Goal: Task Accomplishment & Management: Use online tool/utility

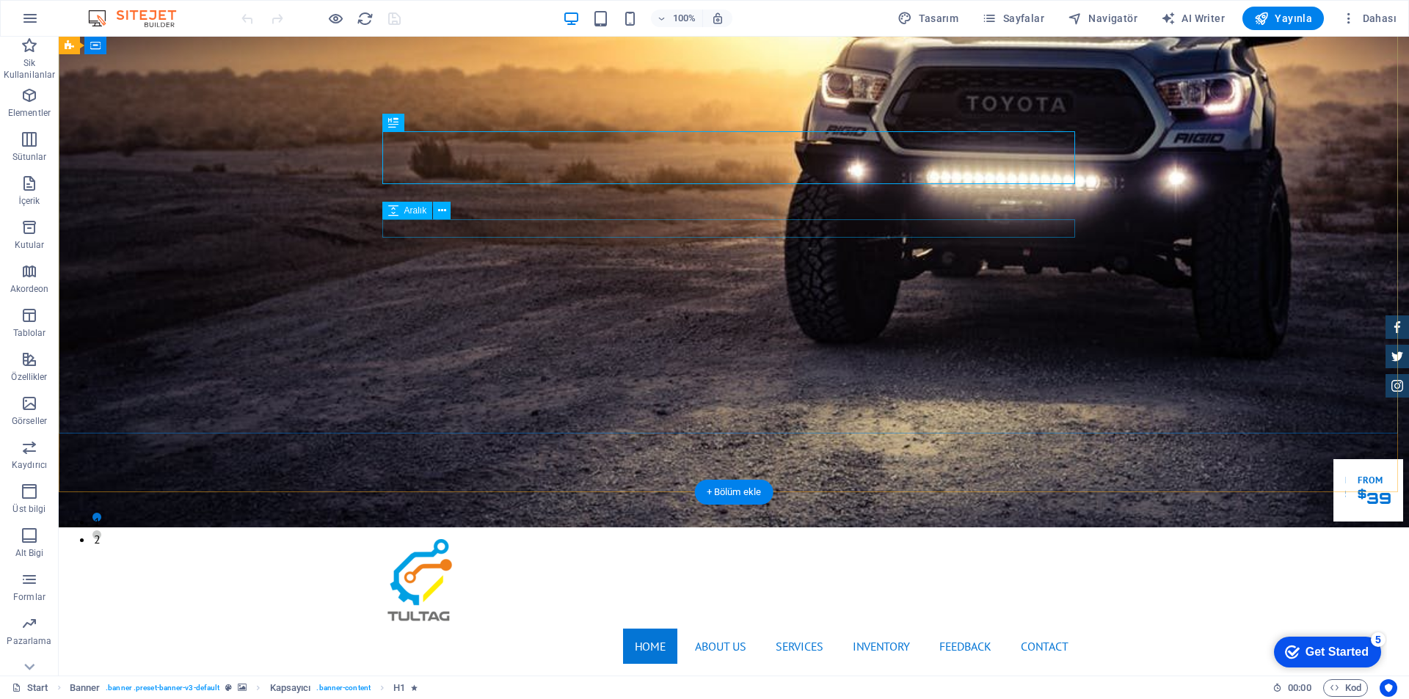
scroll to position [147, 0]
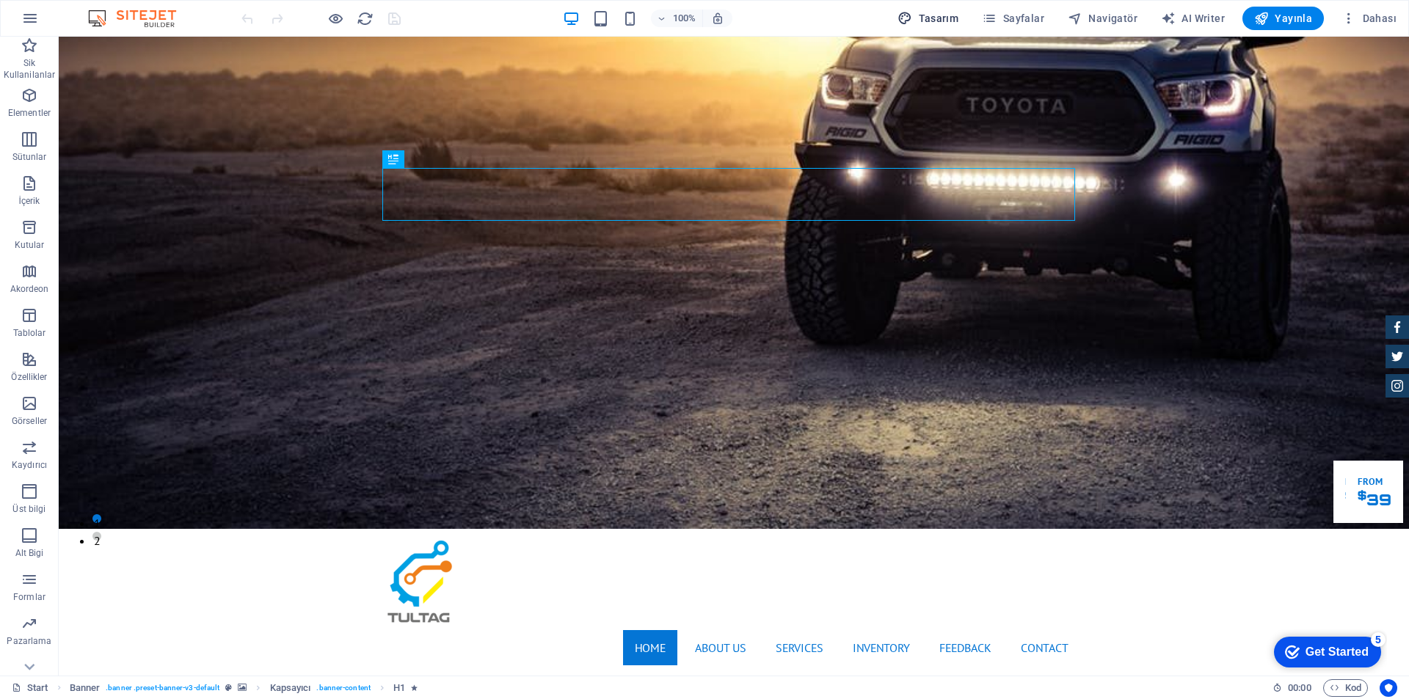
click at [935, 10] on button "Tasarım" at bounding box center [928, 18] width 73 height 23
select select "px"
select select "400"
select select "px"
select select "rem"
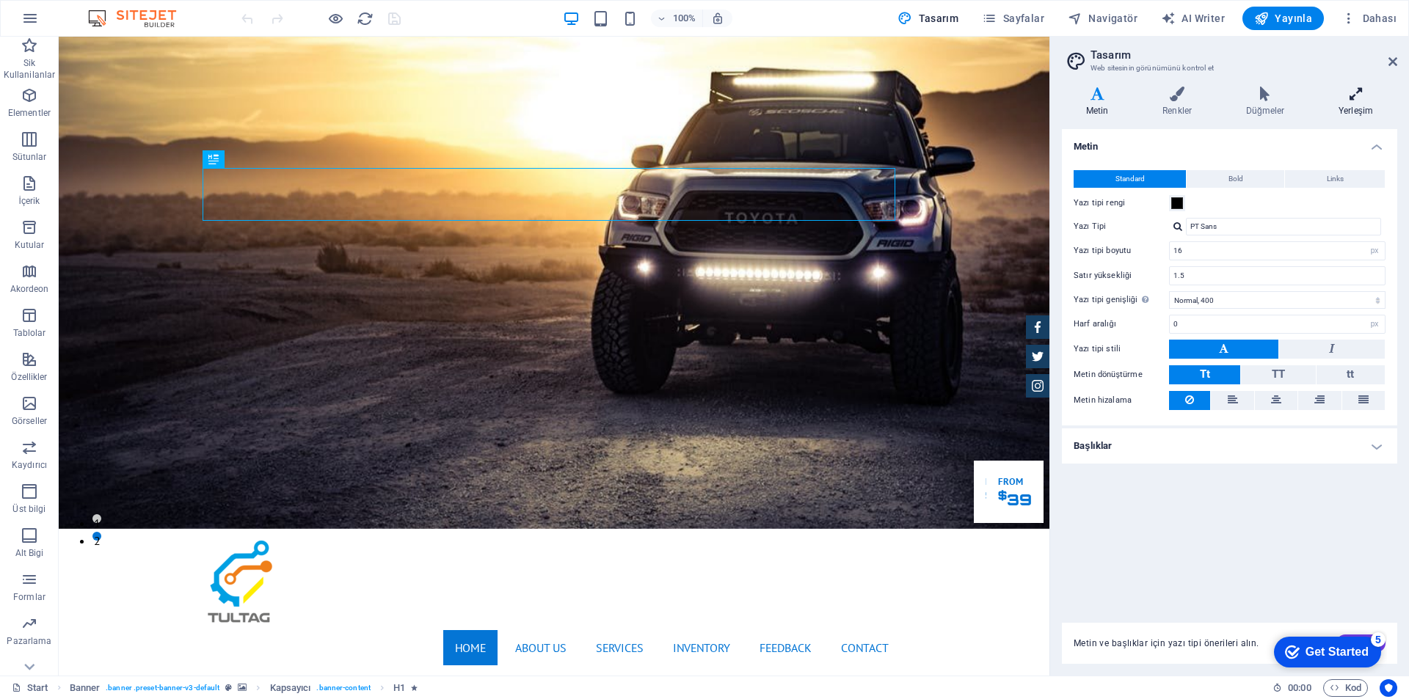
click at [1351, 97] on icon at bounding box center [1356, 94] width 83 height 15
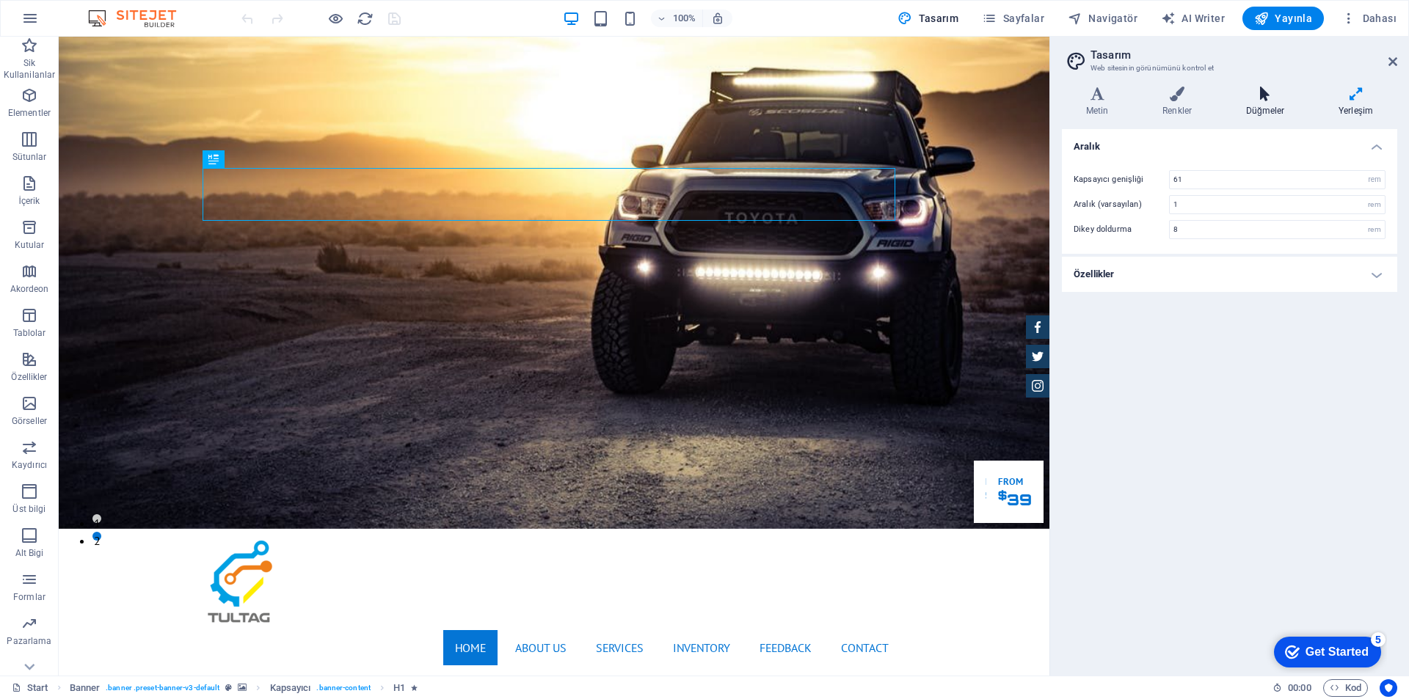
click at [1274, 95] on icon at bounding box center [1265, 94] width 87 height 15
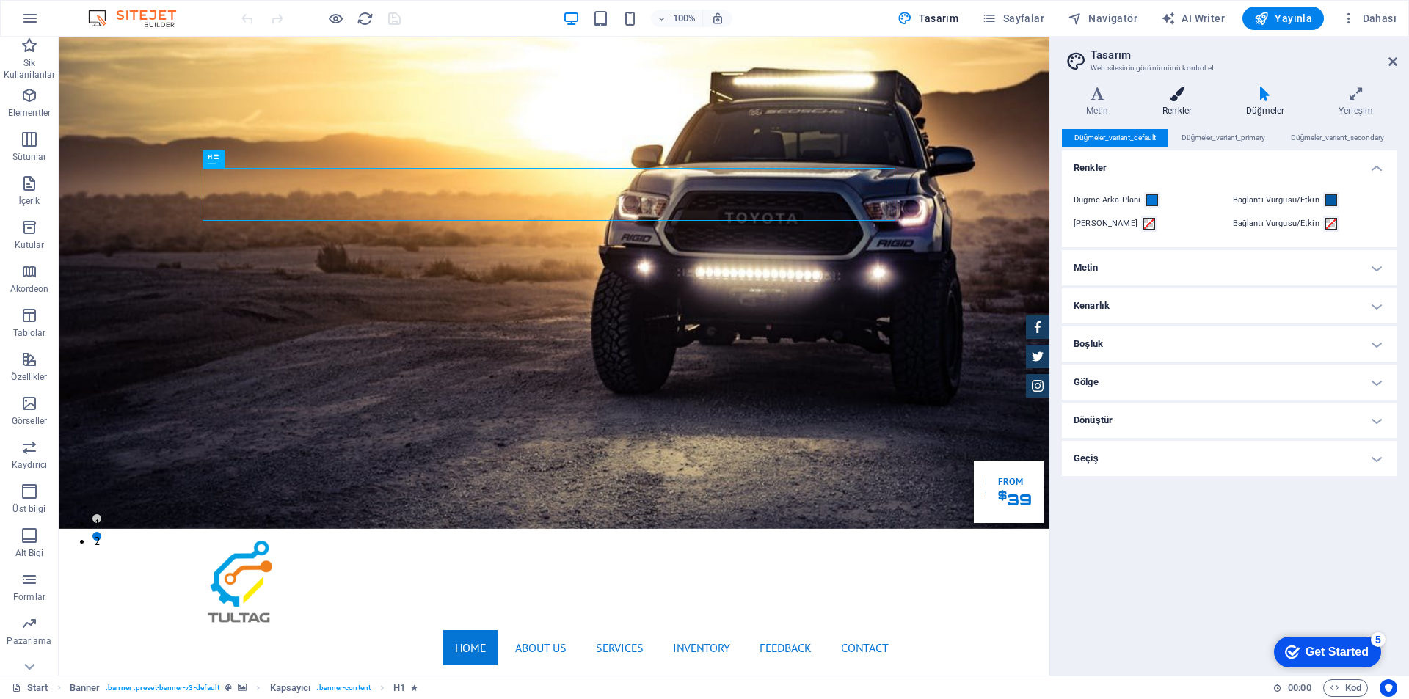
click at [1197, 100] on icon at bounding box center [1177, 94] width 78 height 15
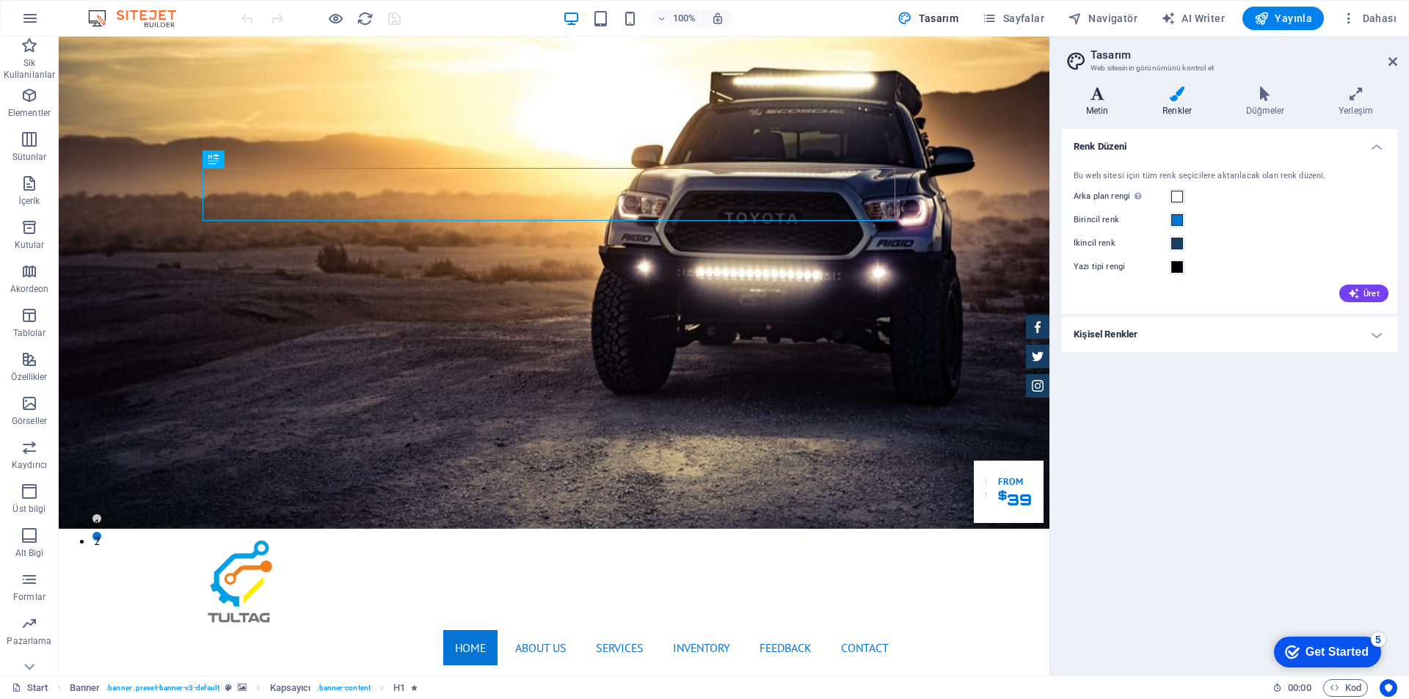
click at [1095, 96] on icon at bounding box center [1097, 94] width 70 height 15
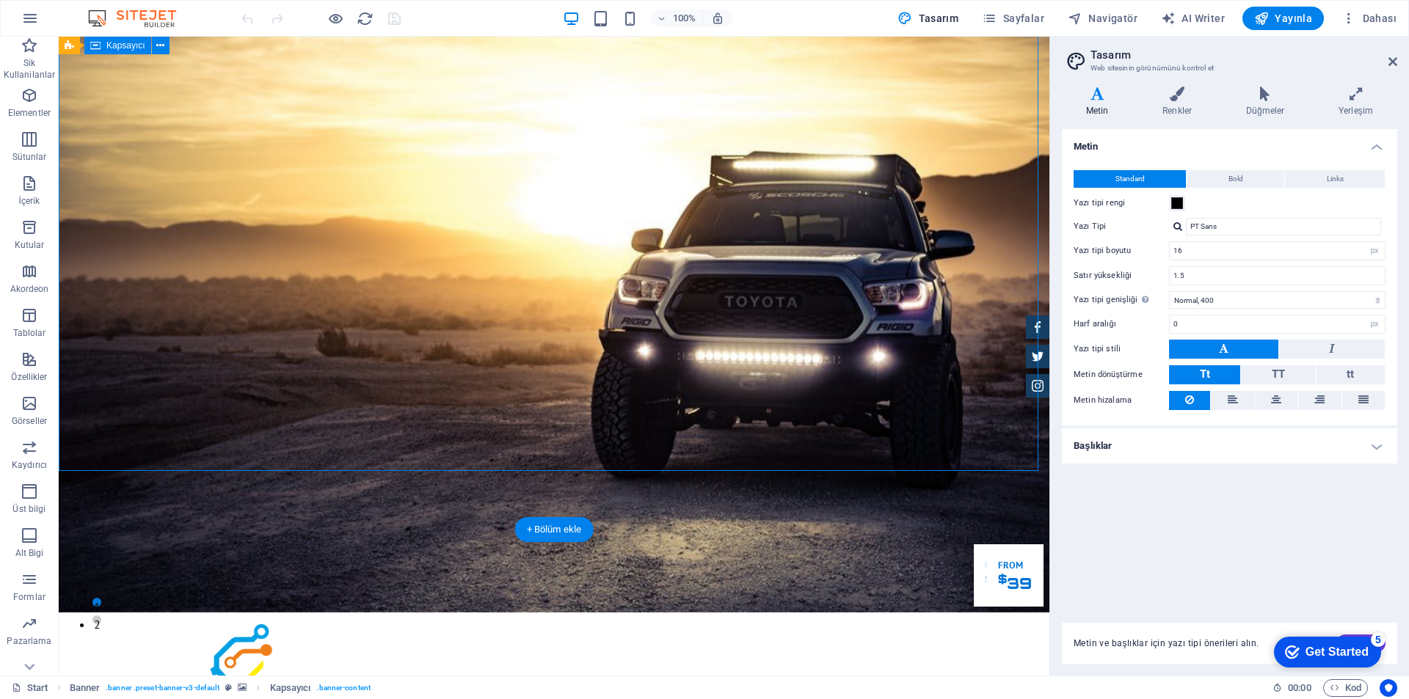
scroll to position [0, 0]
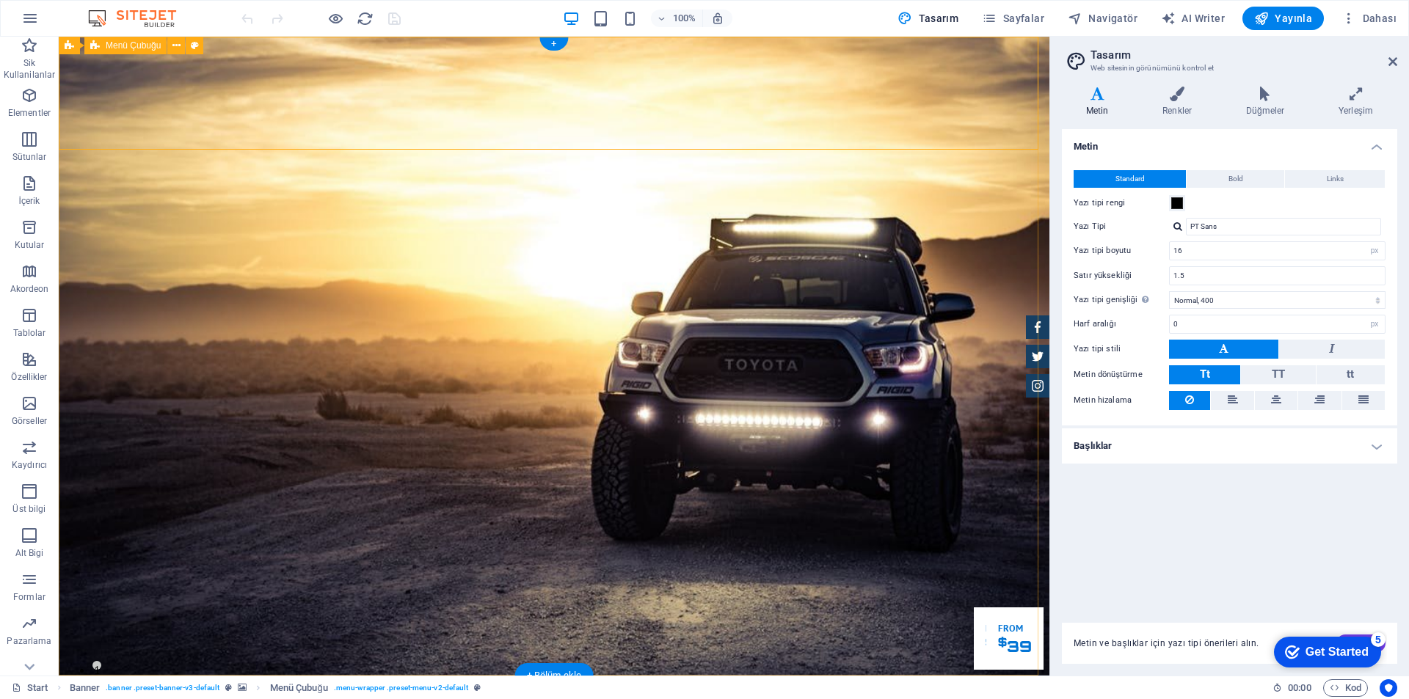
click at [1378, 452] on h4 "Başlıklar" at bounding box center [1229, 446] width 335 height 35
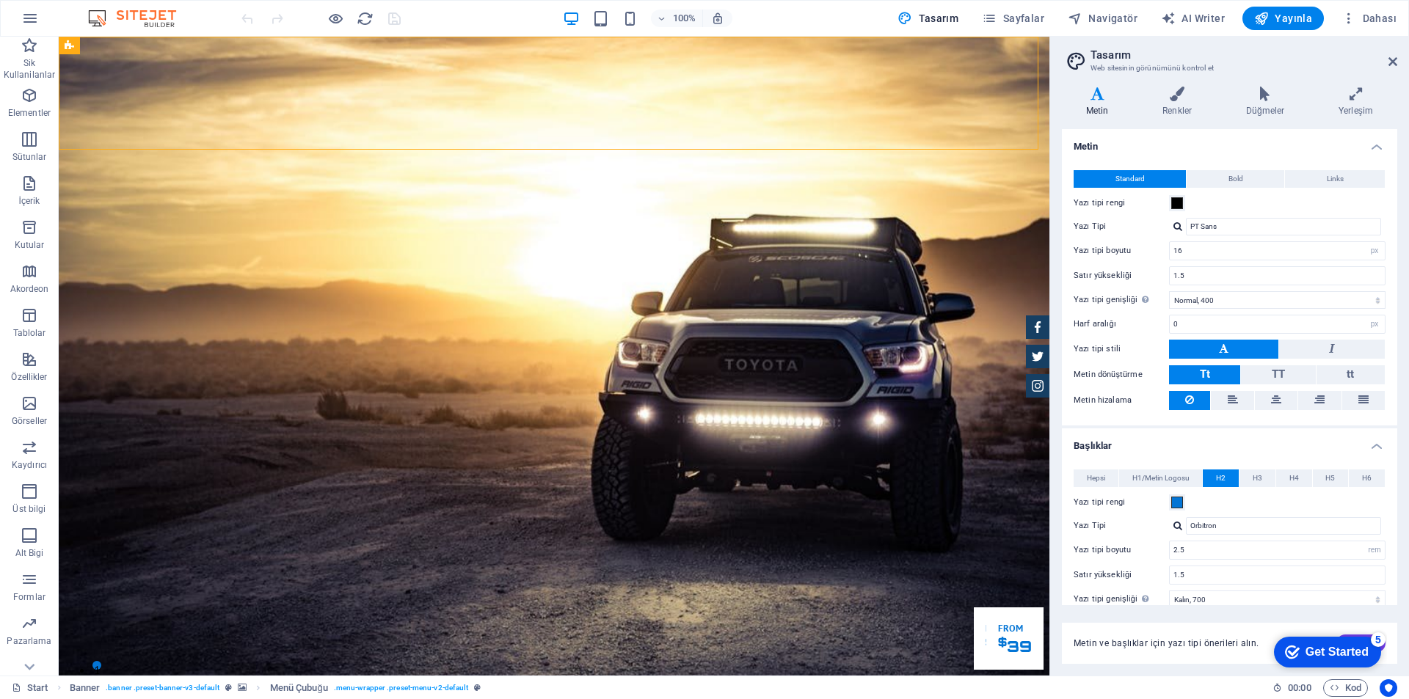
click at [1378, 452] on h4 "Başlıklar" at bounding box center [1229, 442] width 335 height 26
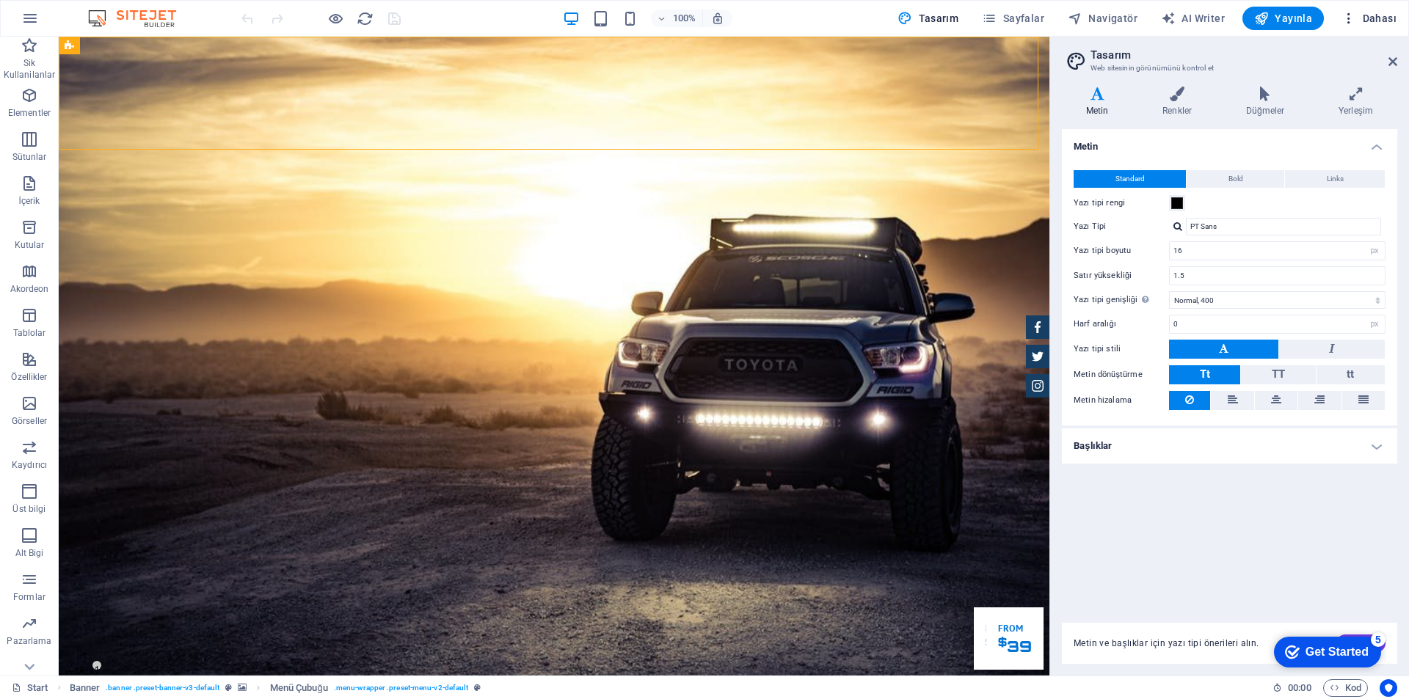
click at [1384, 14] on span "Dahası" at bounding box center [1369, 18] width 55 height 15
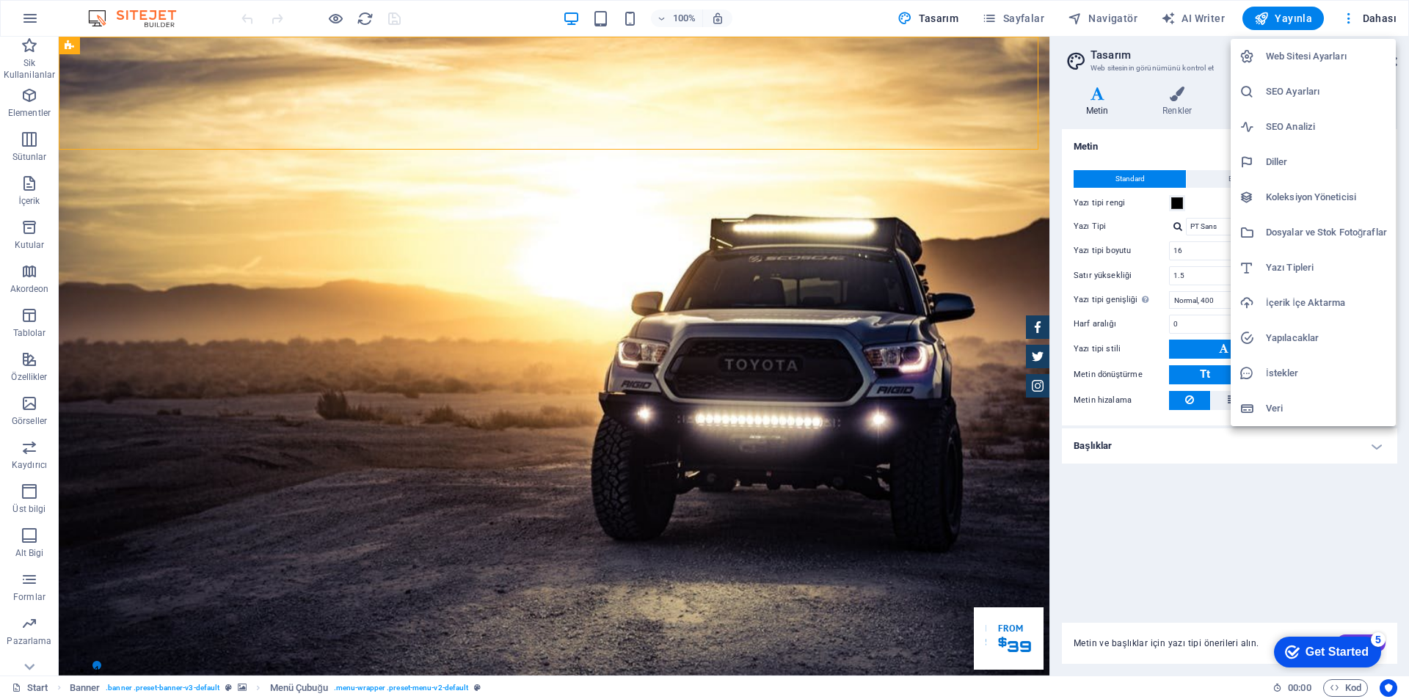
click at [1296, 237] on h6 "Dosyalar ve Stok Fotoğraflar" at bounding box center [1326, 233] width 121 height 18
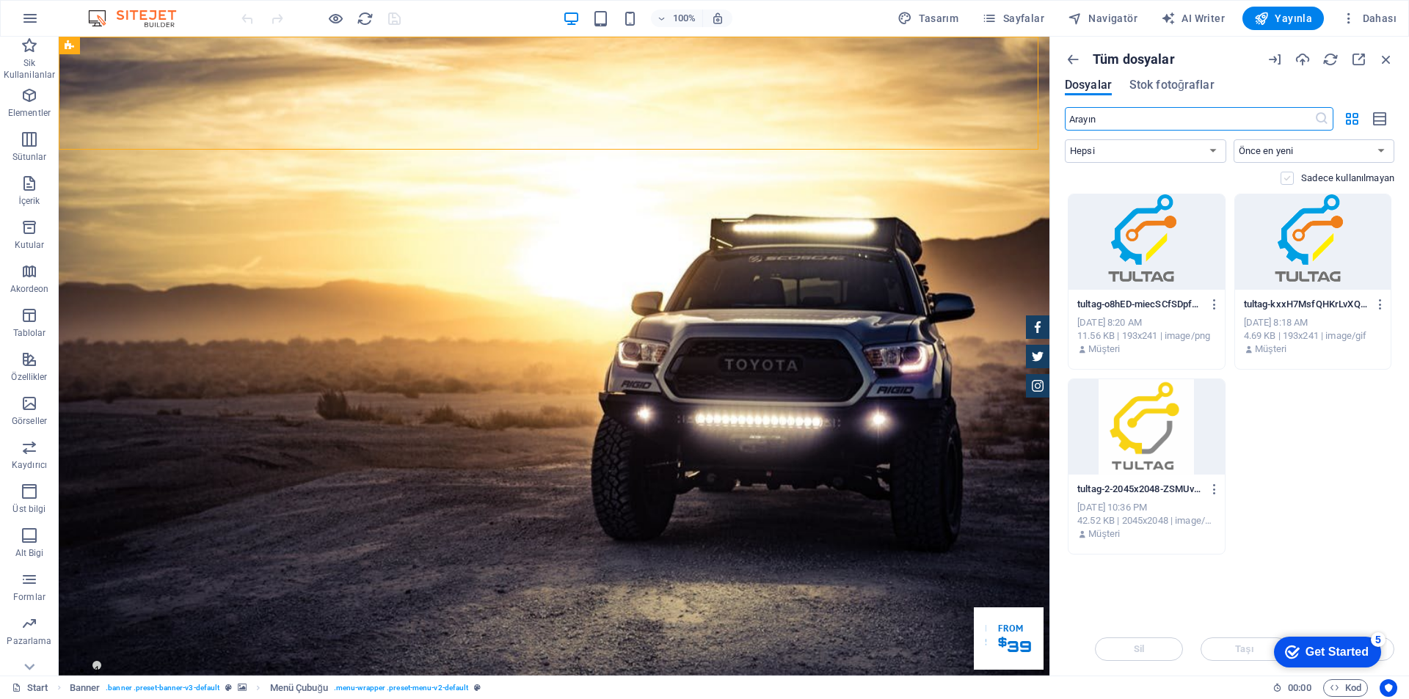
click at [1291, 180] on label at bounding box center [1287, 178] width 13 height 13
click at [0, 0] on input "checkbox" at bounding box center [0, 0] width 0 height 0
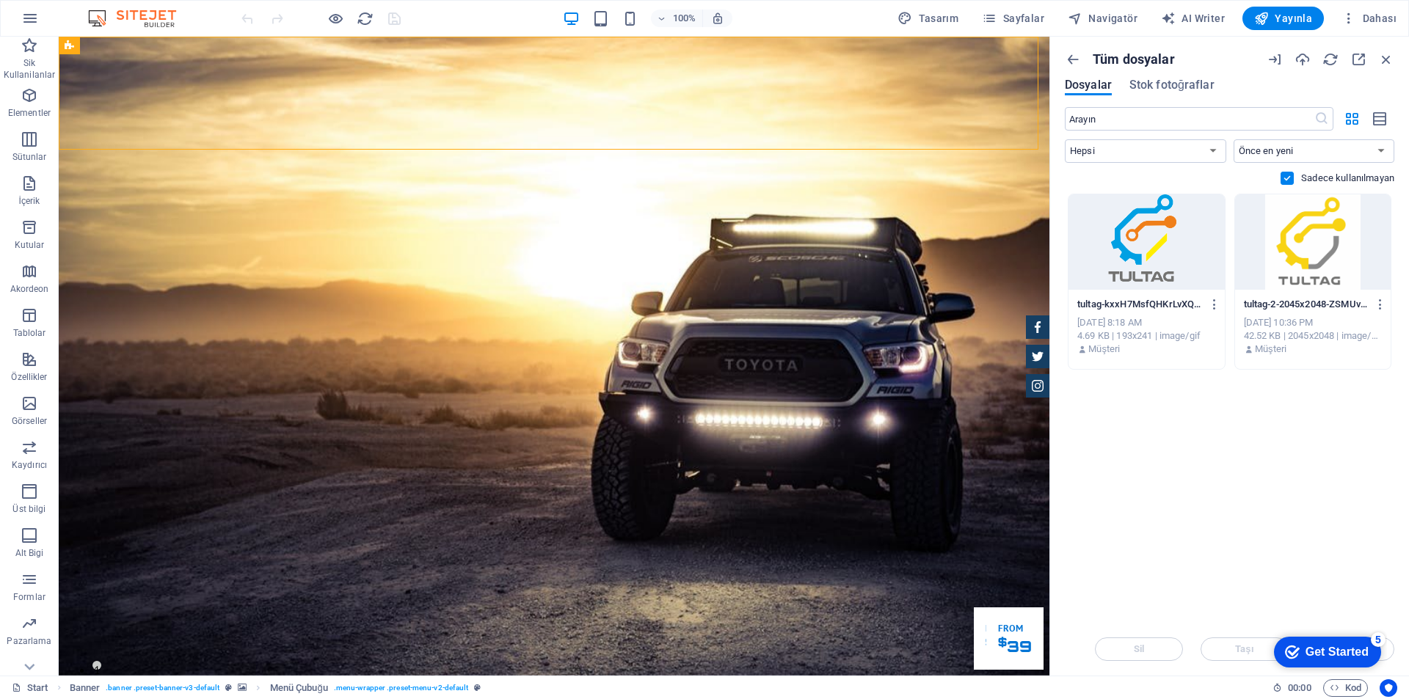
click at [1291, 180] on label at bounding box center [1287, 178] width 13 height 13
click at [0, 0] on input "checkbox" at bounding box center [0, 0] width 0 height 0
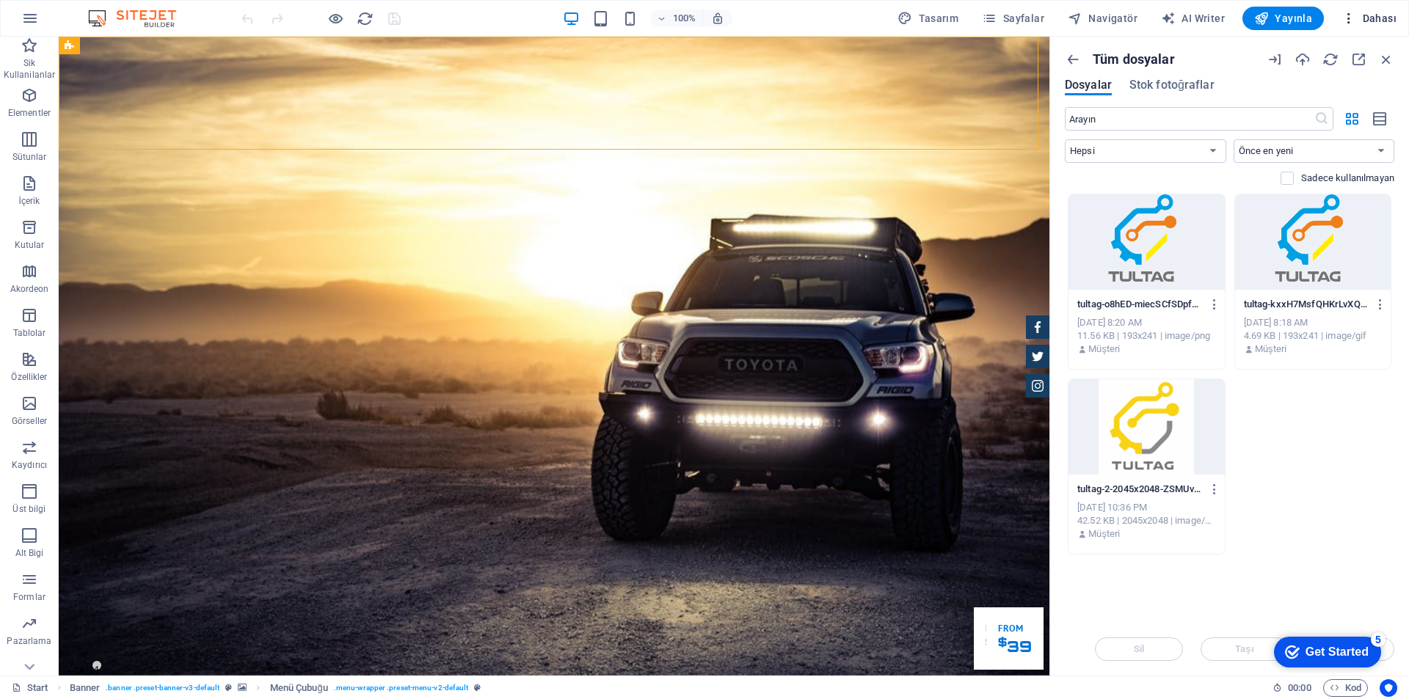
click at [1375, 12] on span "Dahası" at bounding box center [1369, 18] width 55 height 15
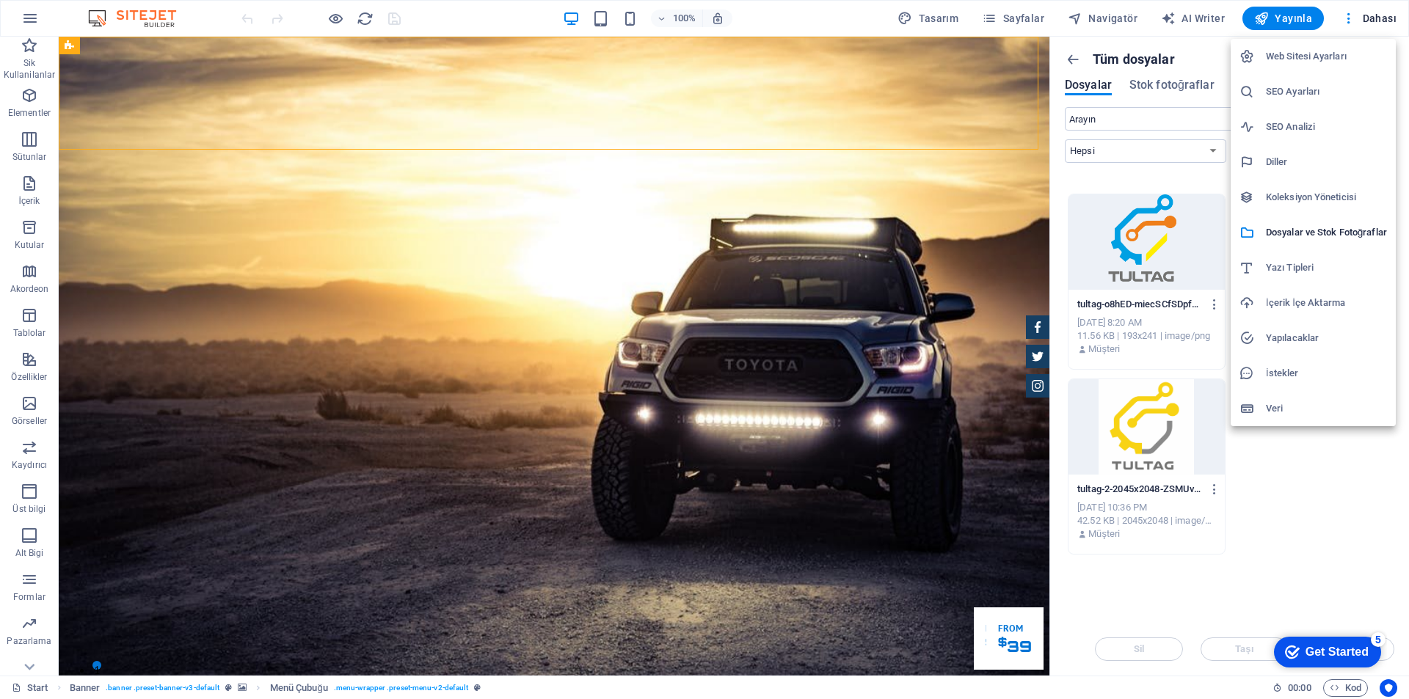
click at [12, 106] on div at bounding box center [704, 349] width 1409 height 699
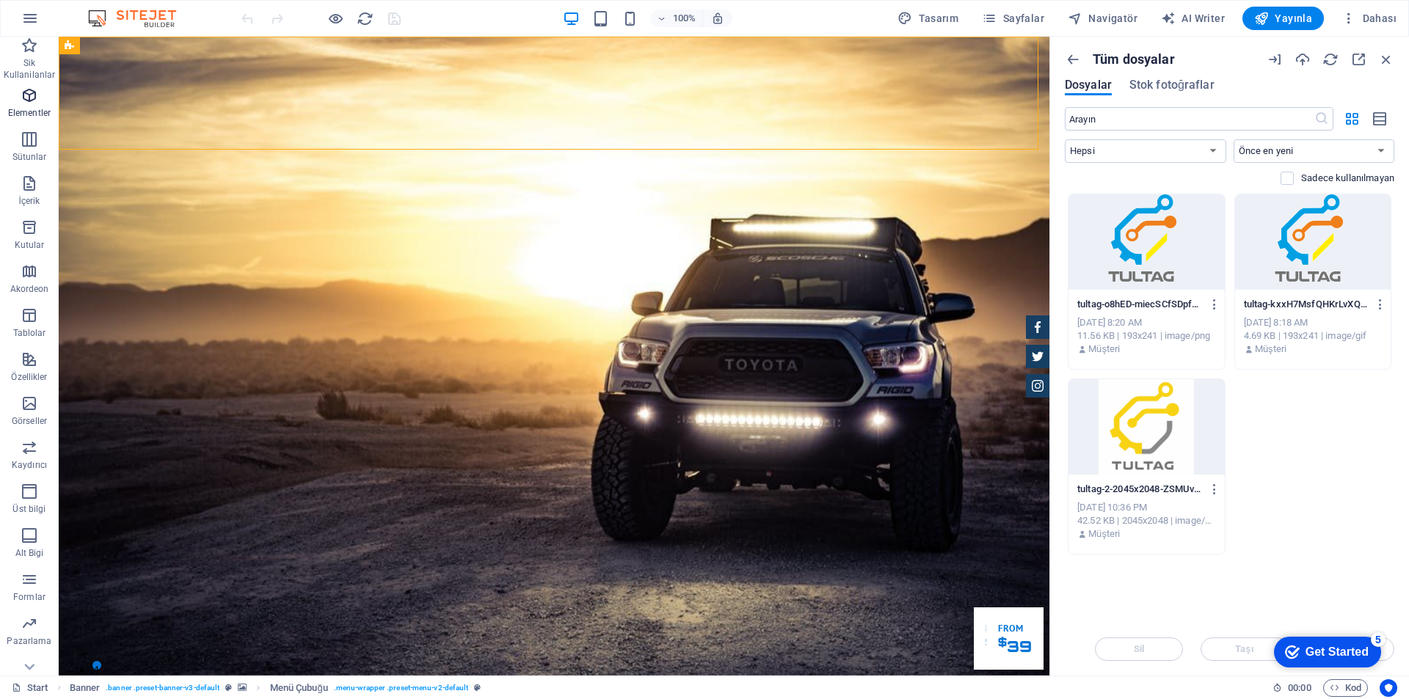
click at [22, 92] on icon "button" at bounding box center [30, 96] width 18 height 18
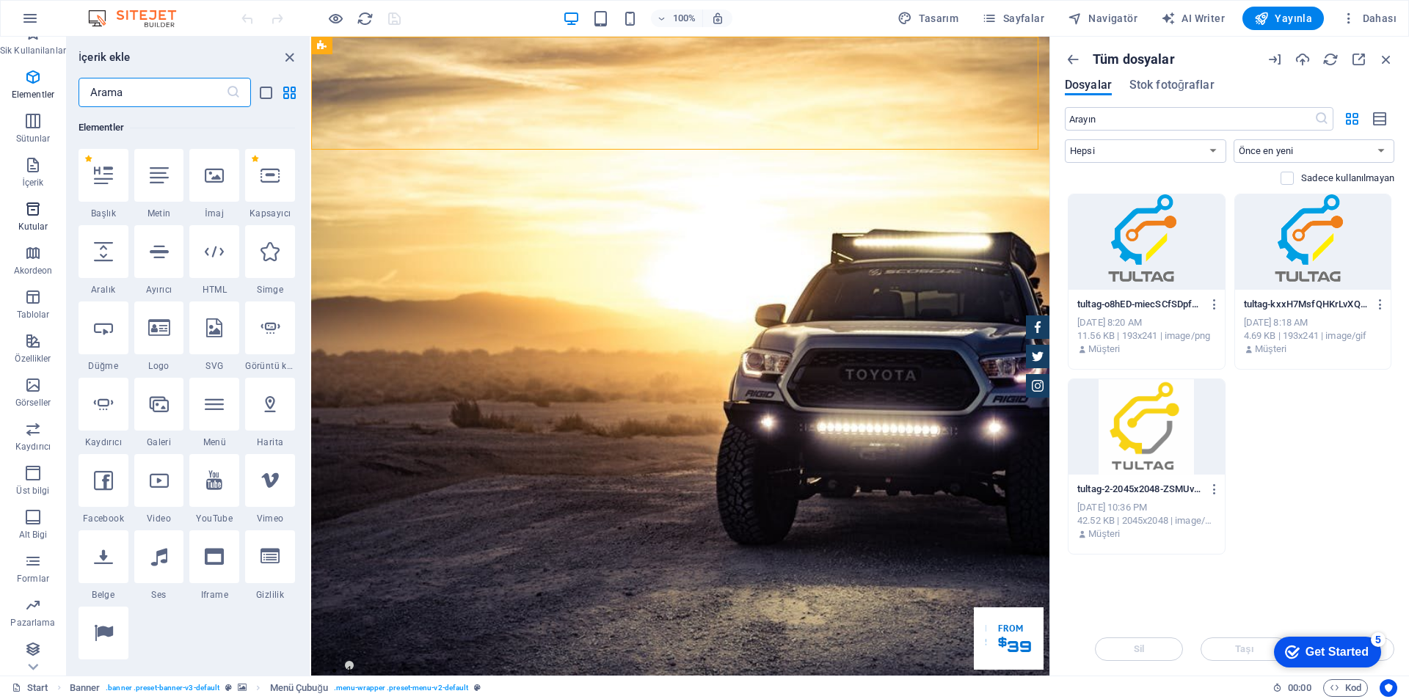
scroll to position [21, 0]
click at [29, 388] on icon "button" at bounding box center [33, 383] width 18 height 18
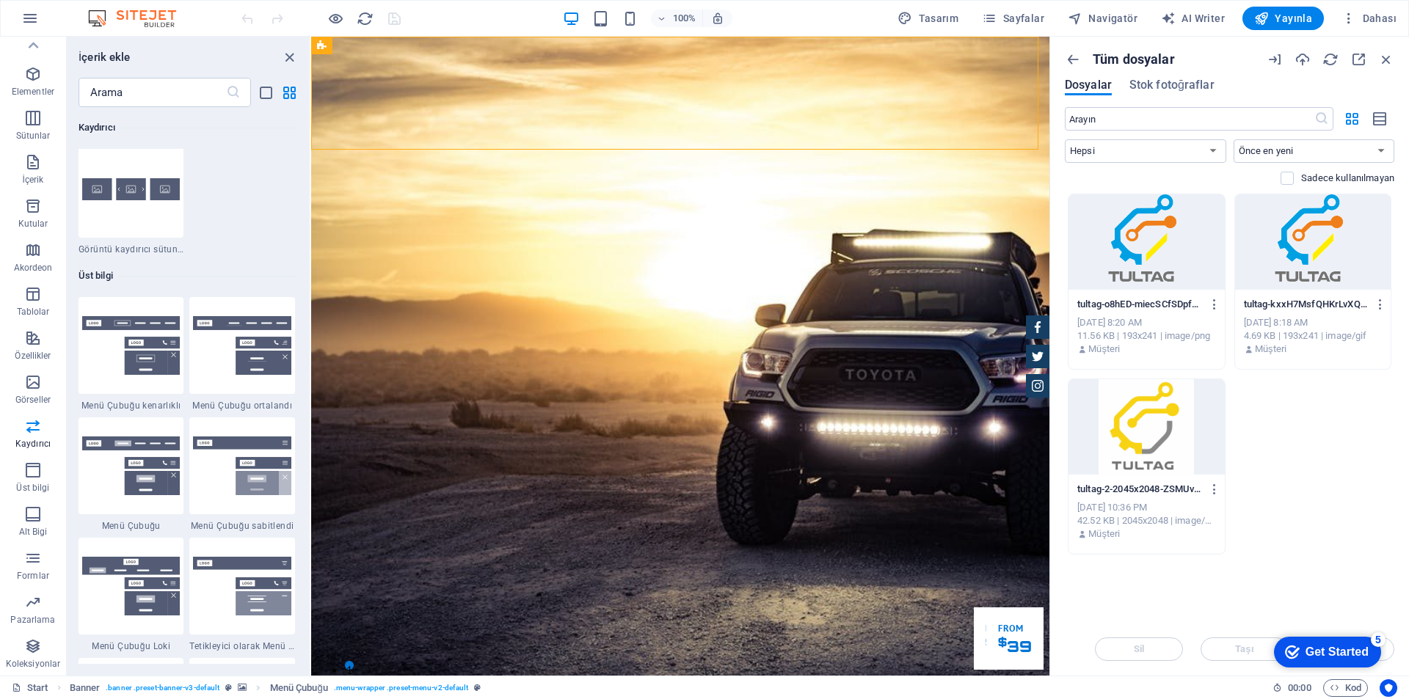
scroll to position [8470, 0]
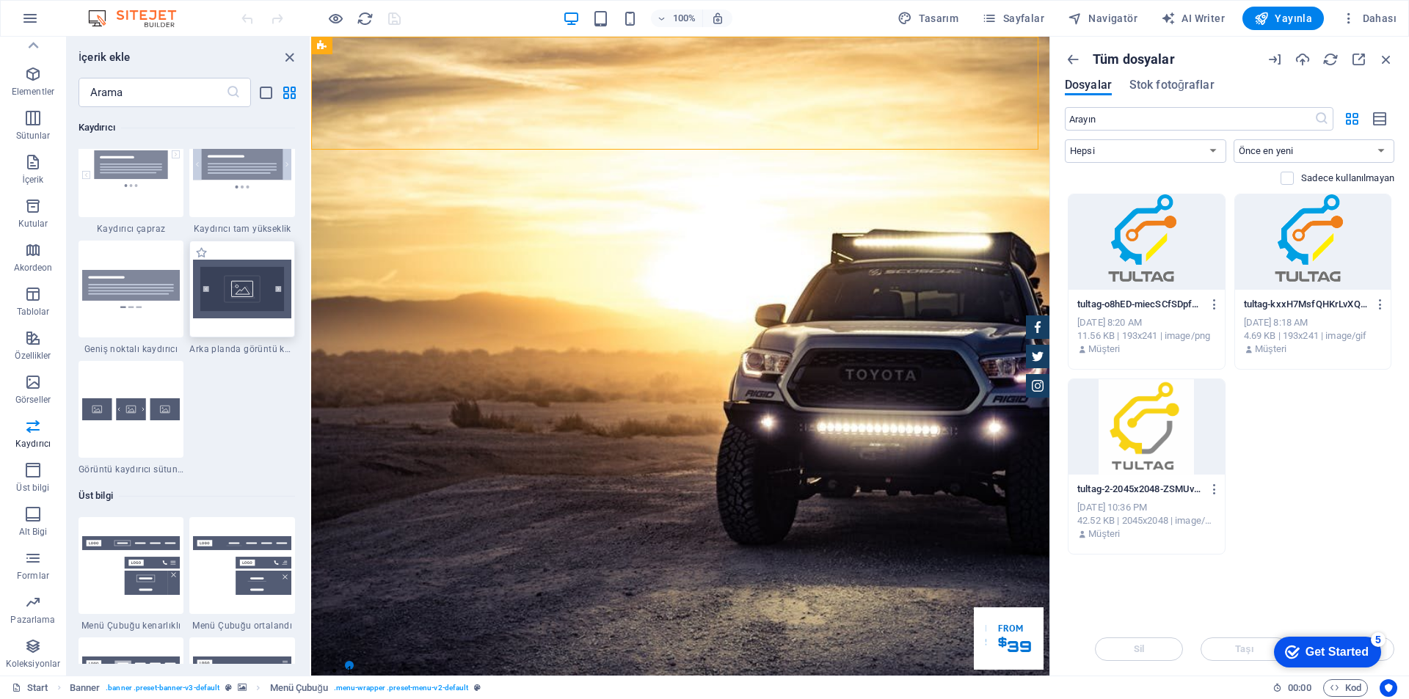
click at [233, 300] on img at bounding box center [242, 289] width 98 height 59
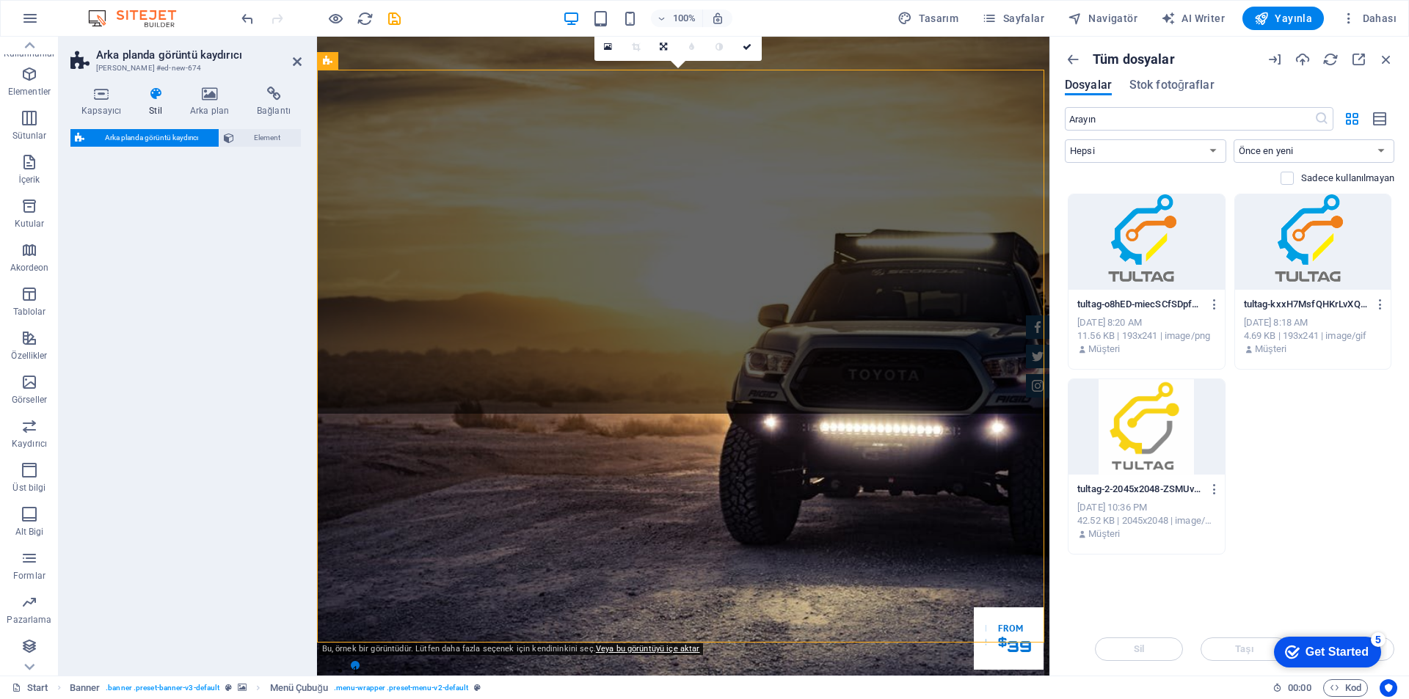
select select "rem"
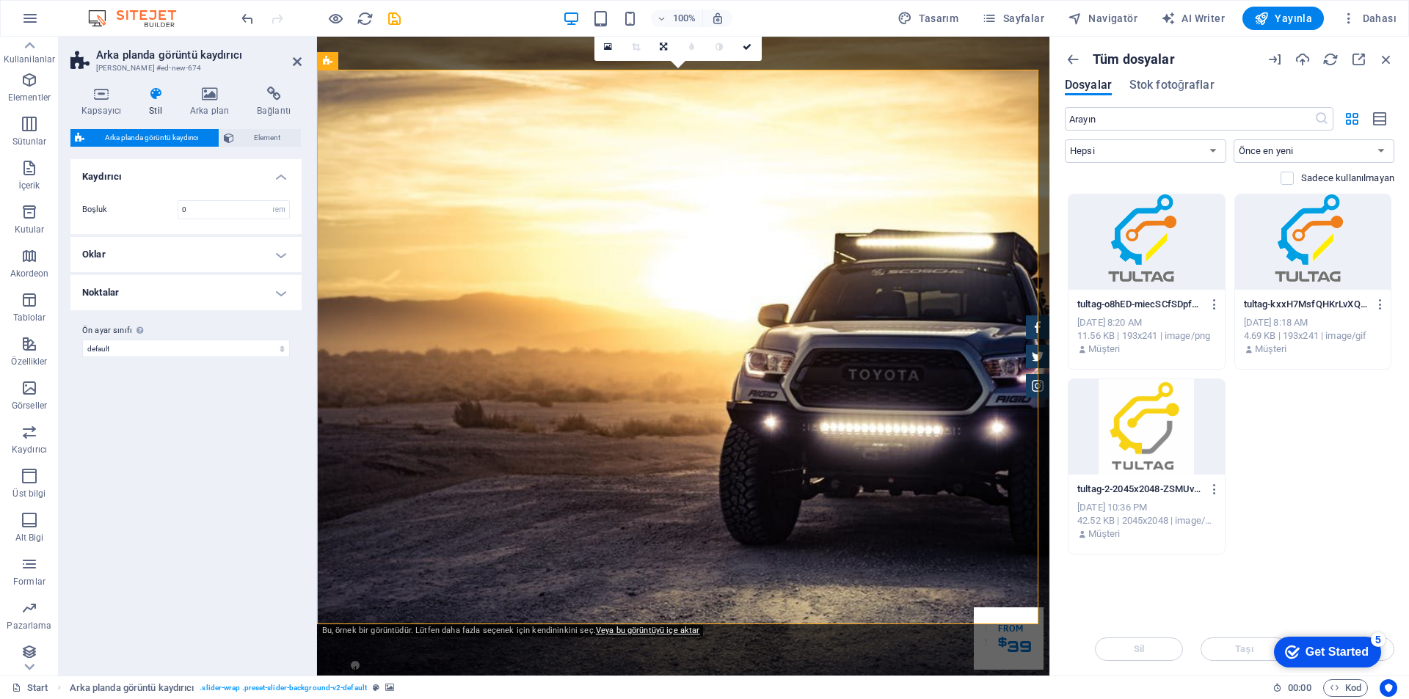
scroll to position [606, 0]
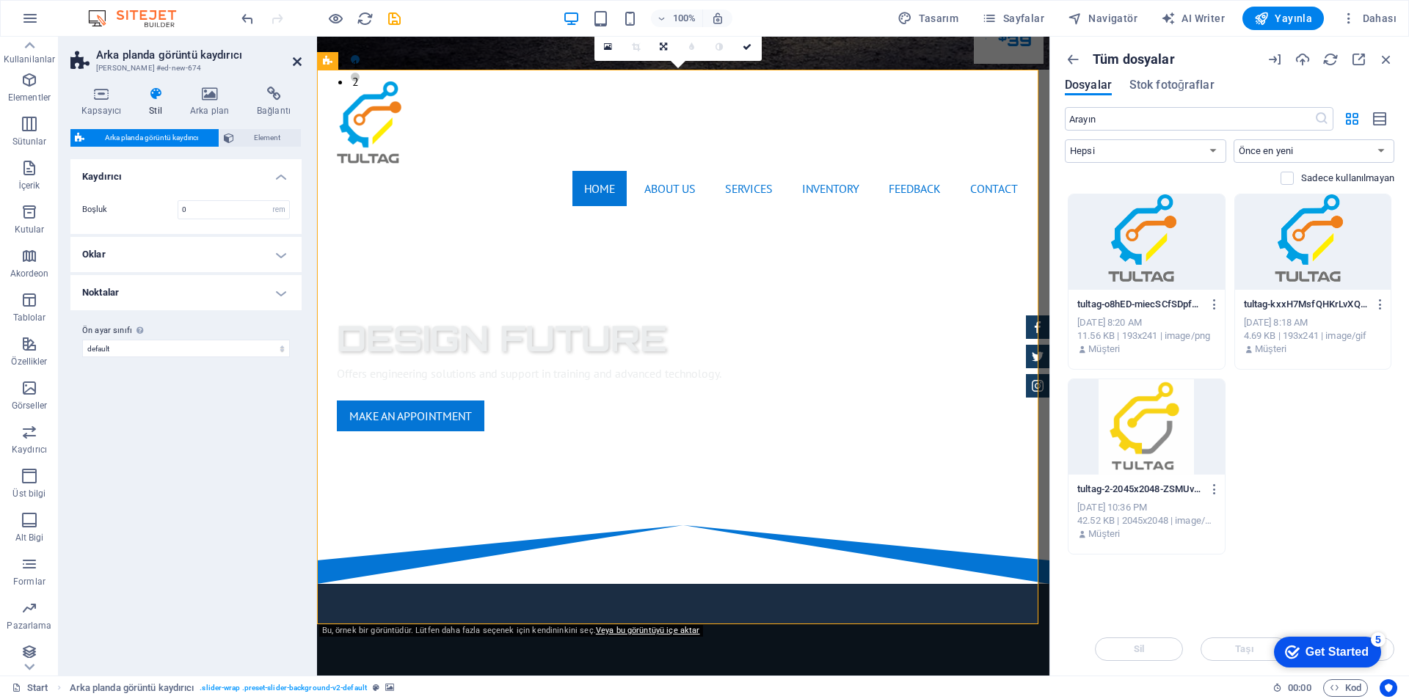
click at [297, 62] on icon at bounding box center [297, 62] width 9 height 12
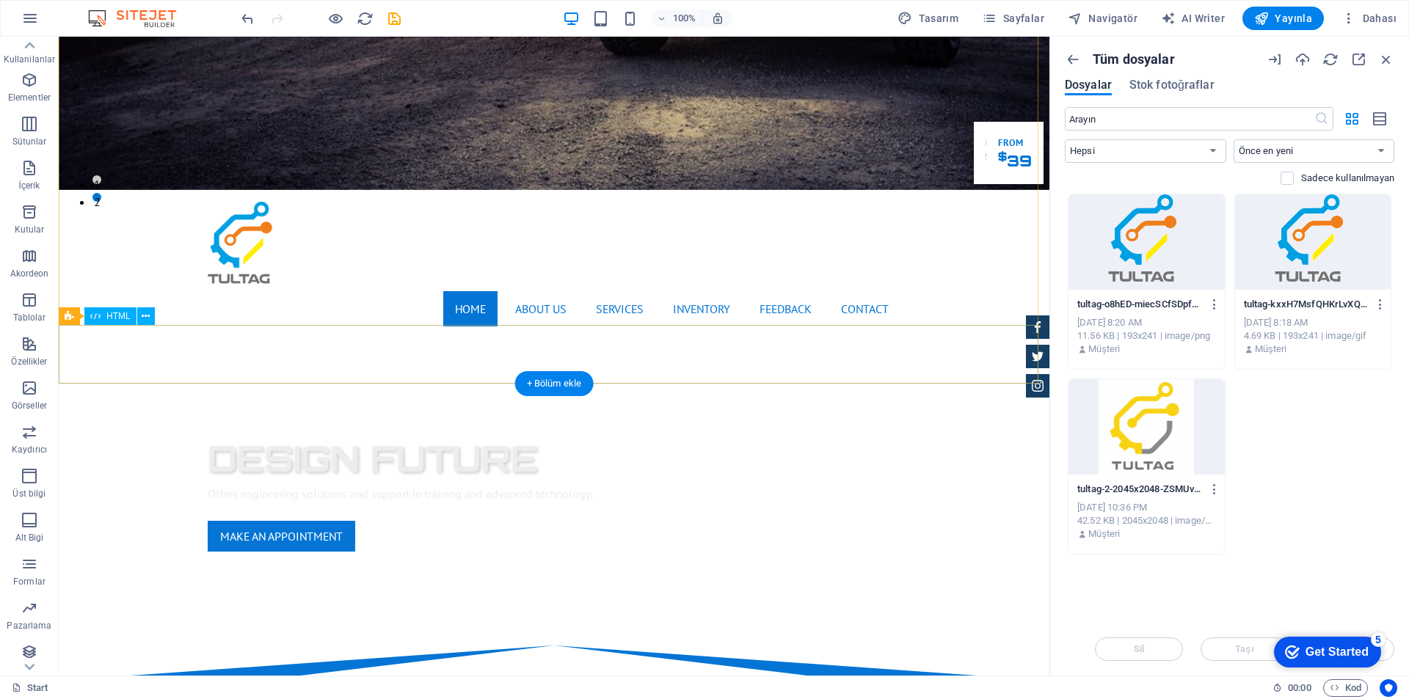
scroll to position [514, 0]
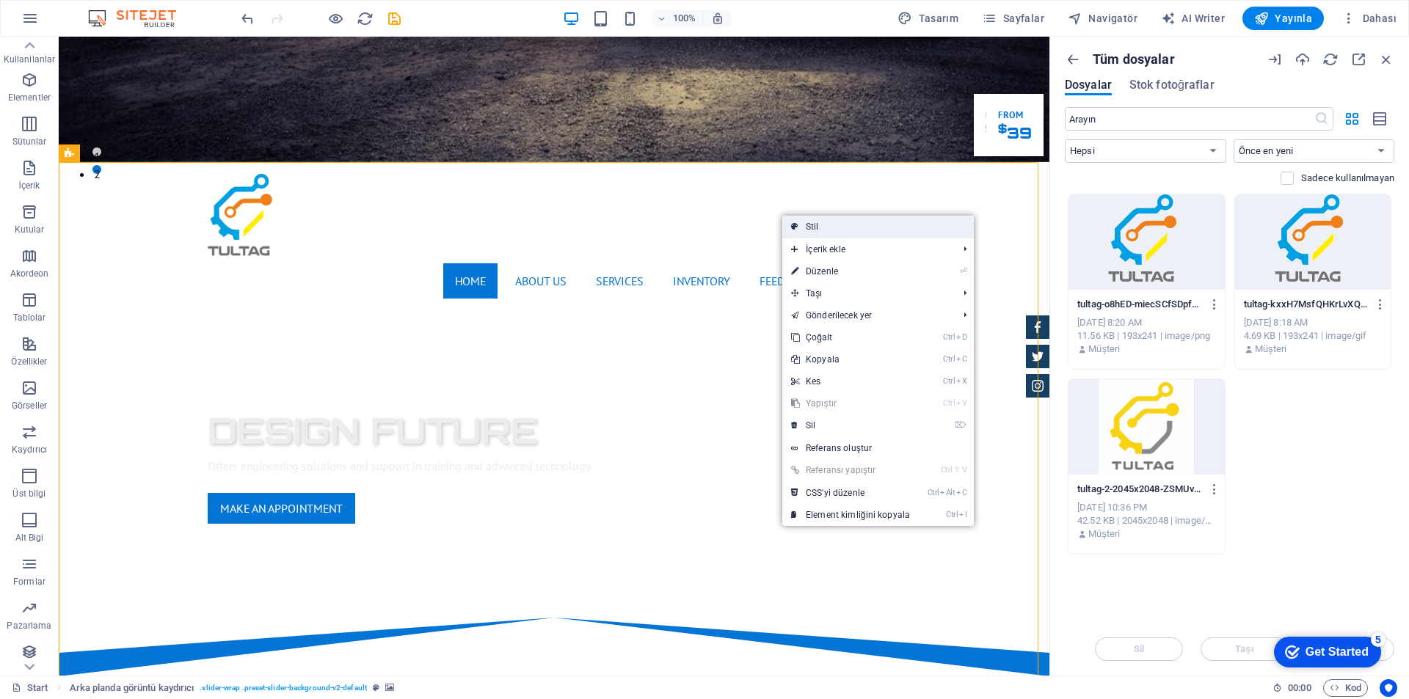
click at [805, 224] on link "Stil" at bounding box center [878, 227] width 192 height 22
select select "rem"
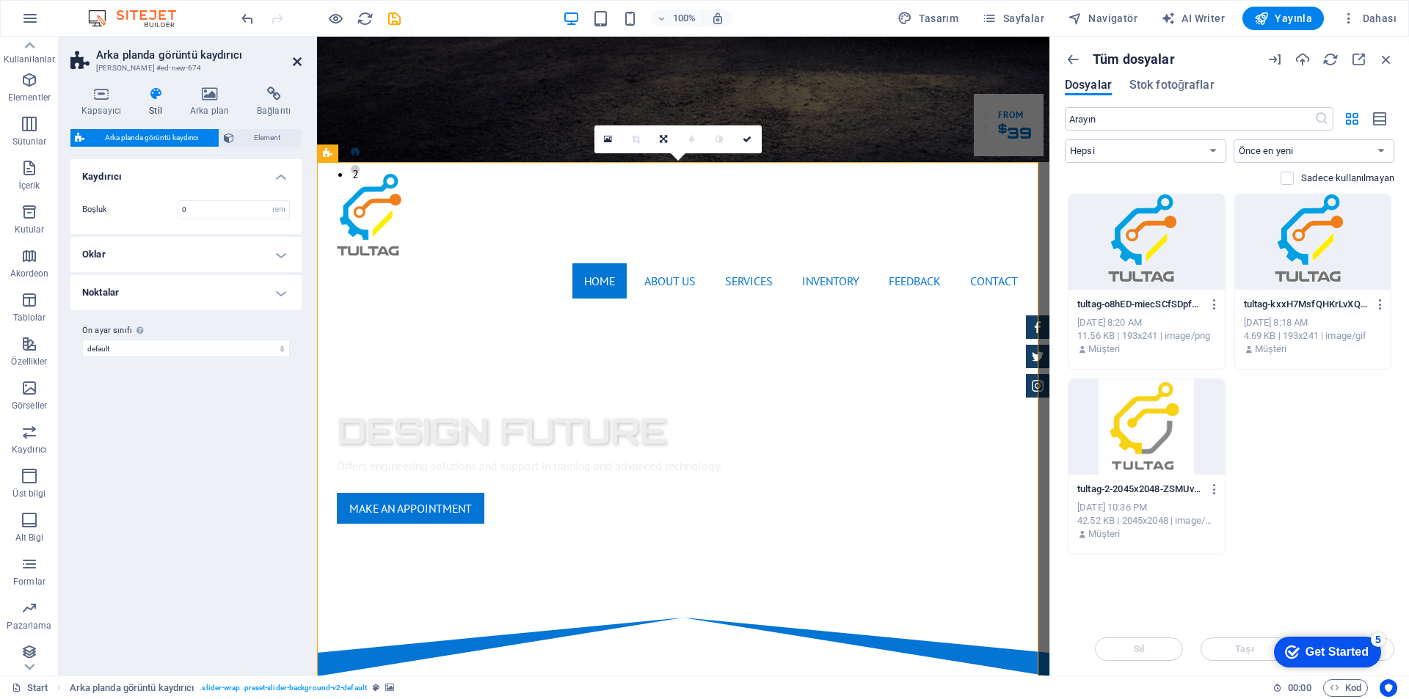
drag, startPoint x: 299, startPoint y: 61, endPoint x: 241, endPoint y: 24, distance: 68.6
click at [299, 61] on icon at bounding box center [297, 62] width 9 height 12
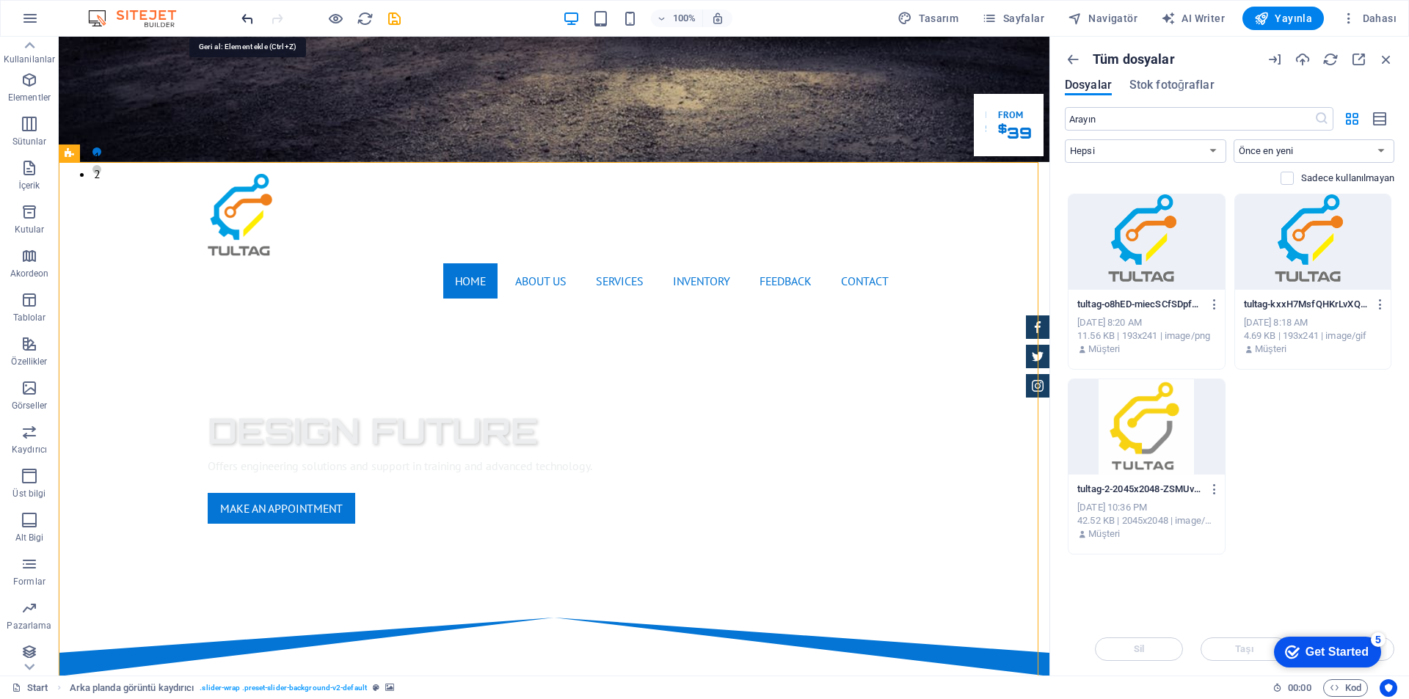
click at [248, 19] on icon "undo" at bounding box center [247, 18] width 17 height 17
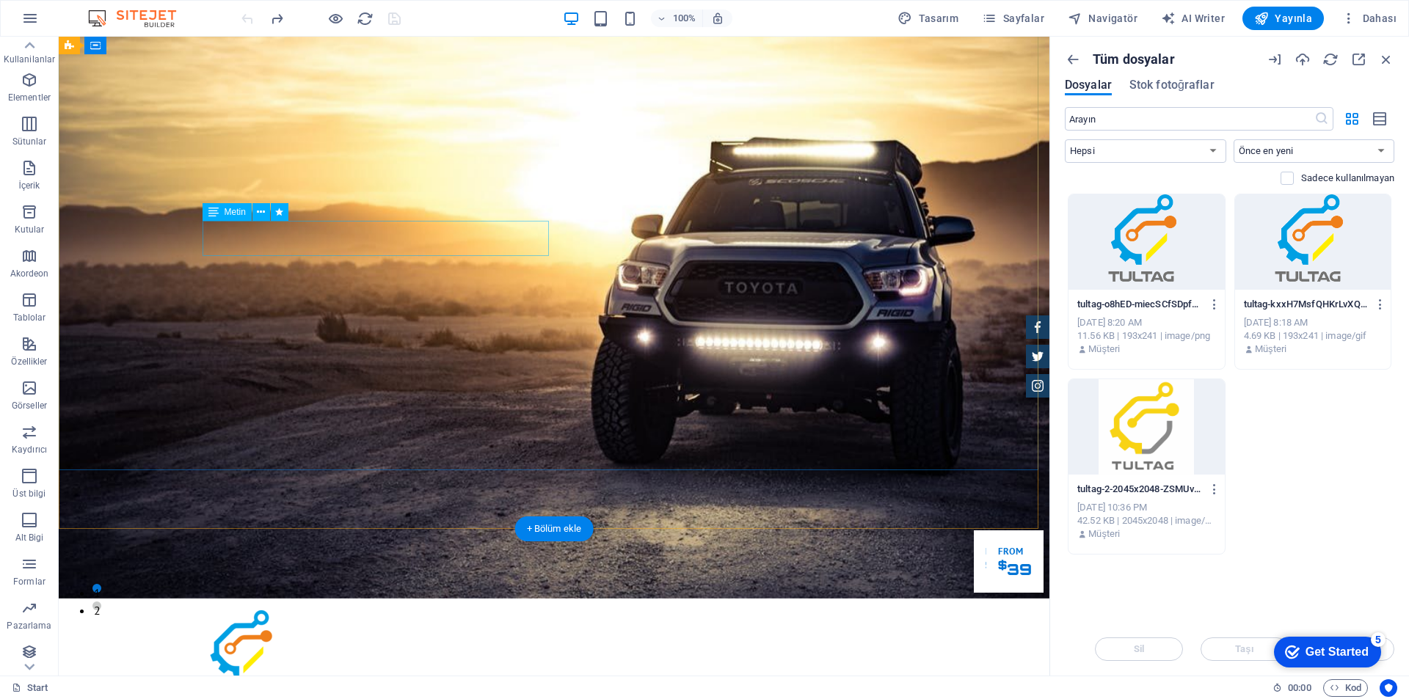
scroll to position [0, 0]
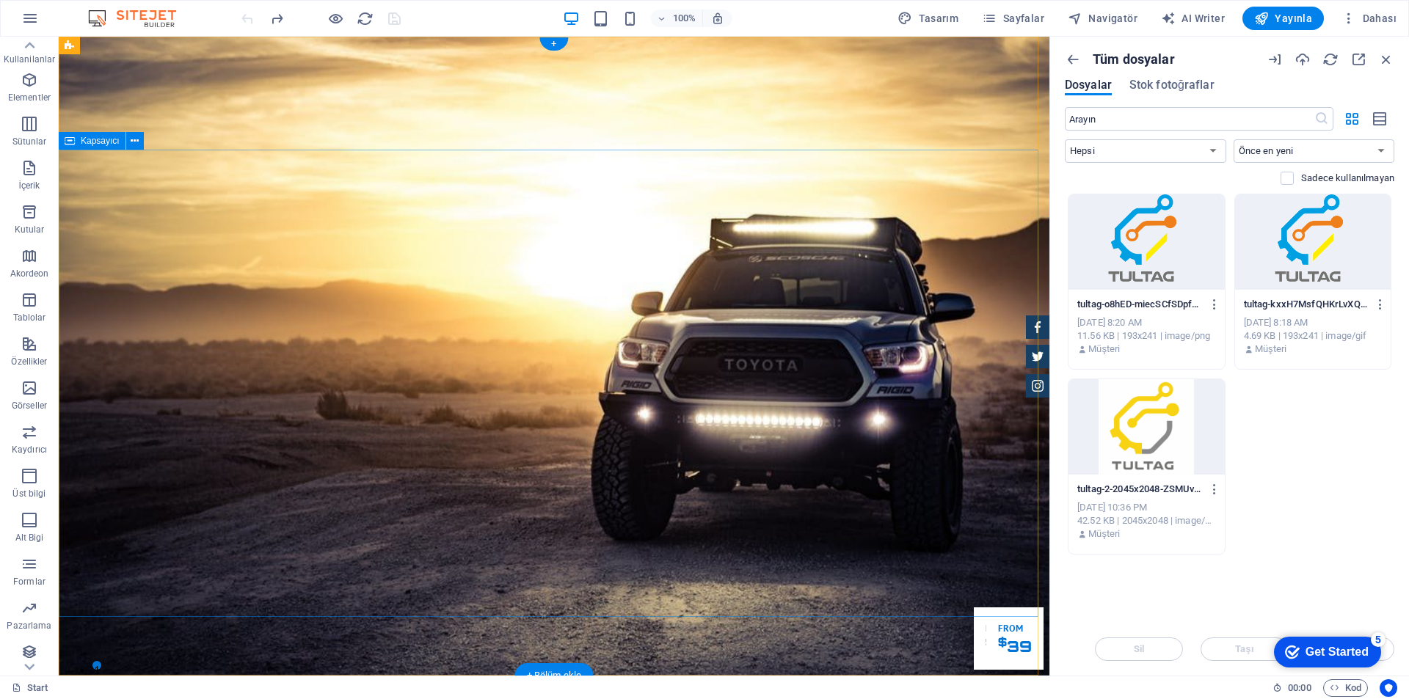
click at [132, 145] on icon at bounding box center [135, 141] width 8 height 15
click at [137, 139] on icon at bounding box center [135, 141] width 8 height 15
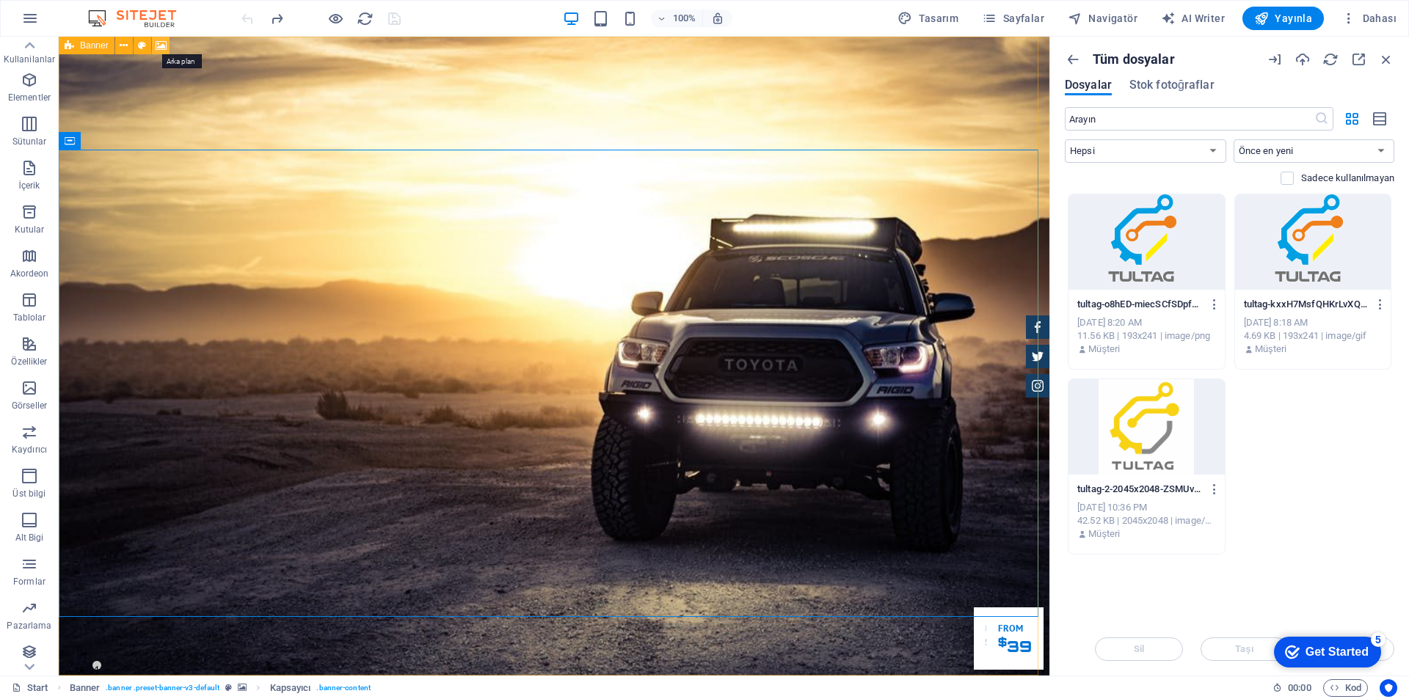
click at [157, 45] on icon at bounding box center [161, 45] width 11 height 15
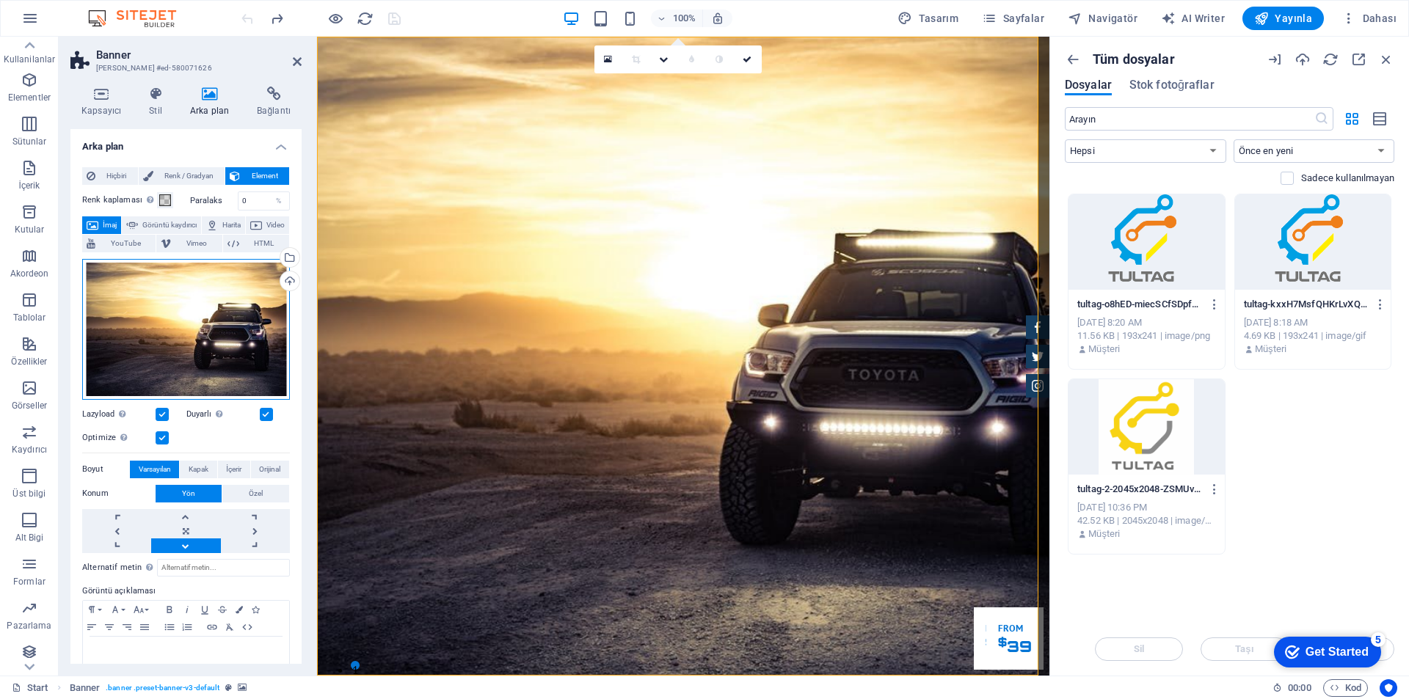
click at [189, 288] on div "Dosyaları buraya sürükleyin, dosyaları seçmek için tıklayın veya Dosyalardan ya…" at bounding box center [186, 329] width 208 height 141
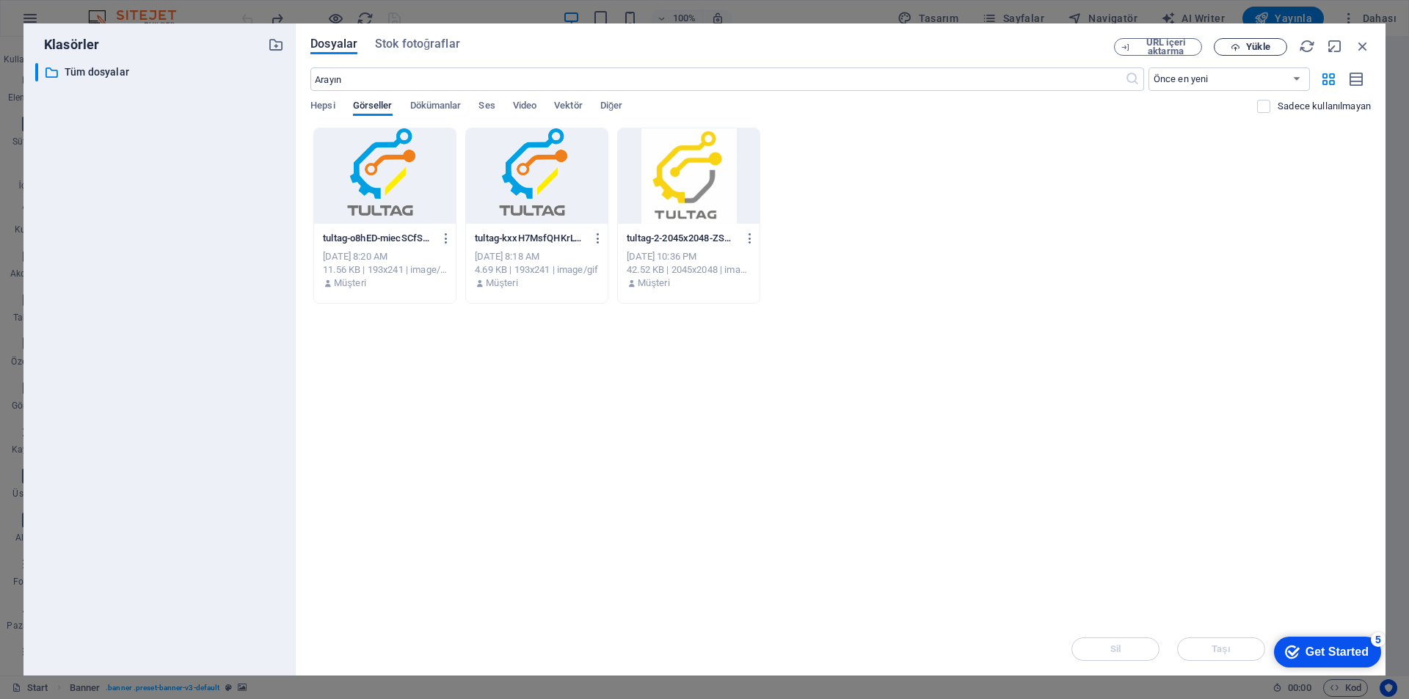
click at [1241, 48] on span "Yükle" at bounding box center [1251, 48] width 60 height 10
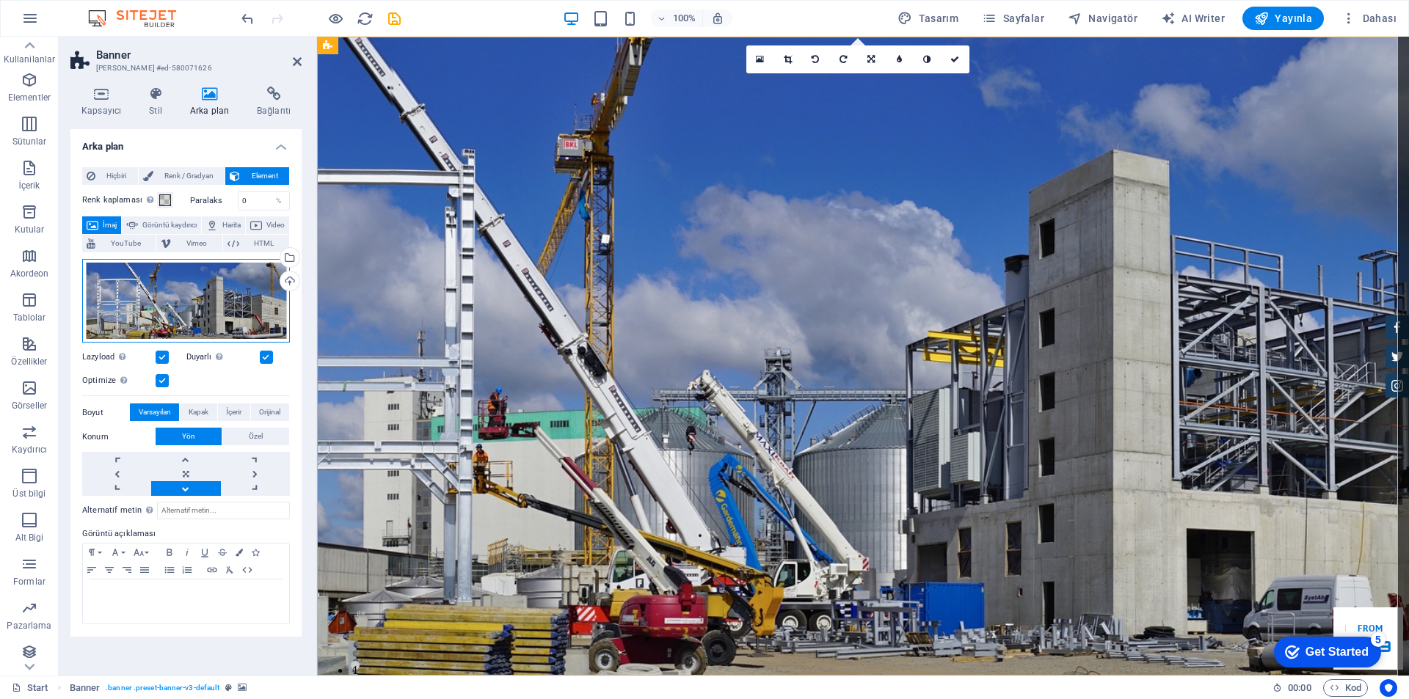
click at [232, 280] on div "Dosyaları buraya sürükleyin, dosyaları seçmek için tıklayın veya Dosyalardan ya…" at bounding box center [186, 301] width 208 height 84
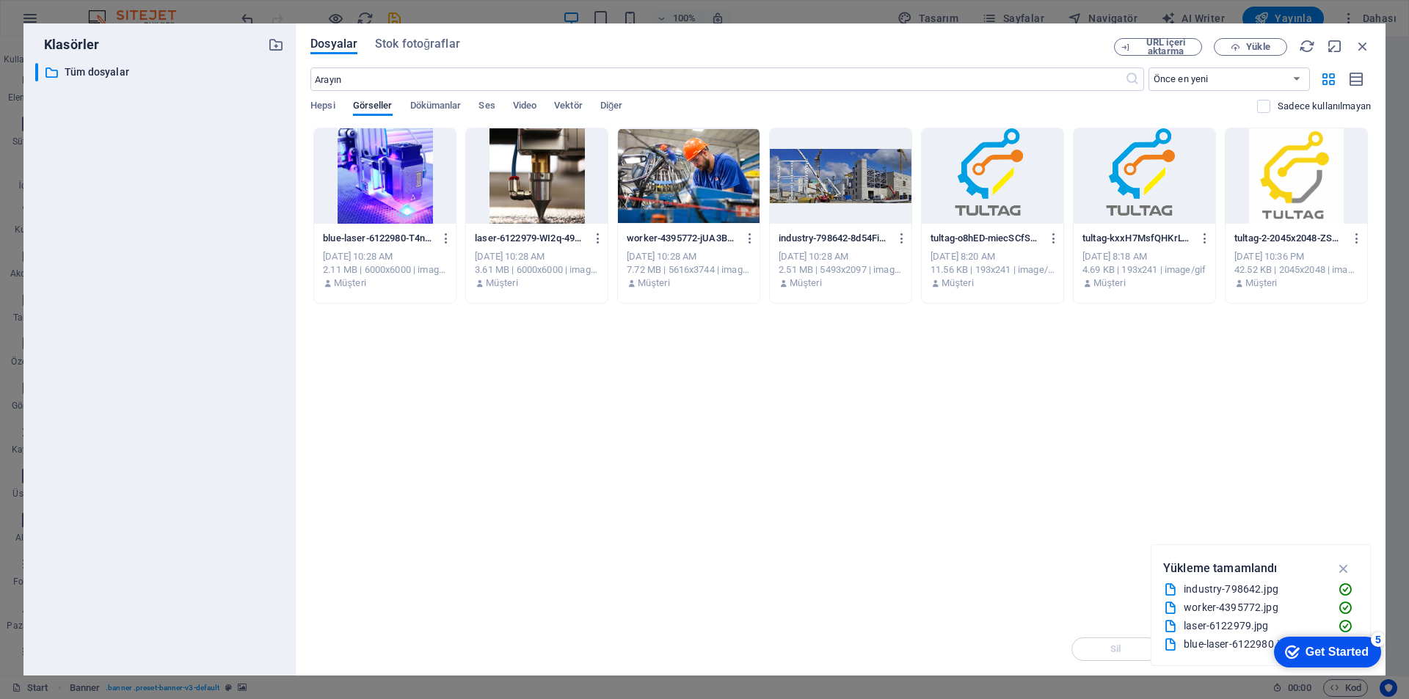
click at [554, 171] on div at bounding box center [537, 175] width 142 height 95
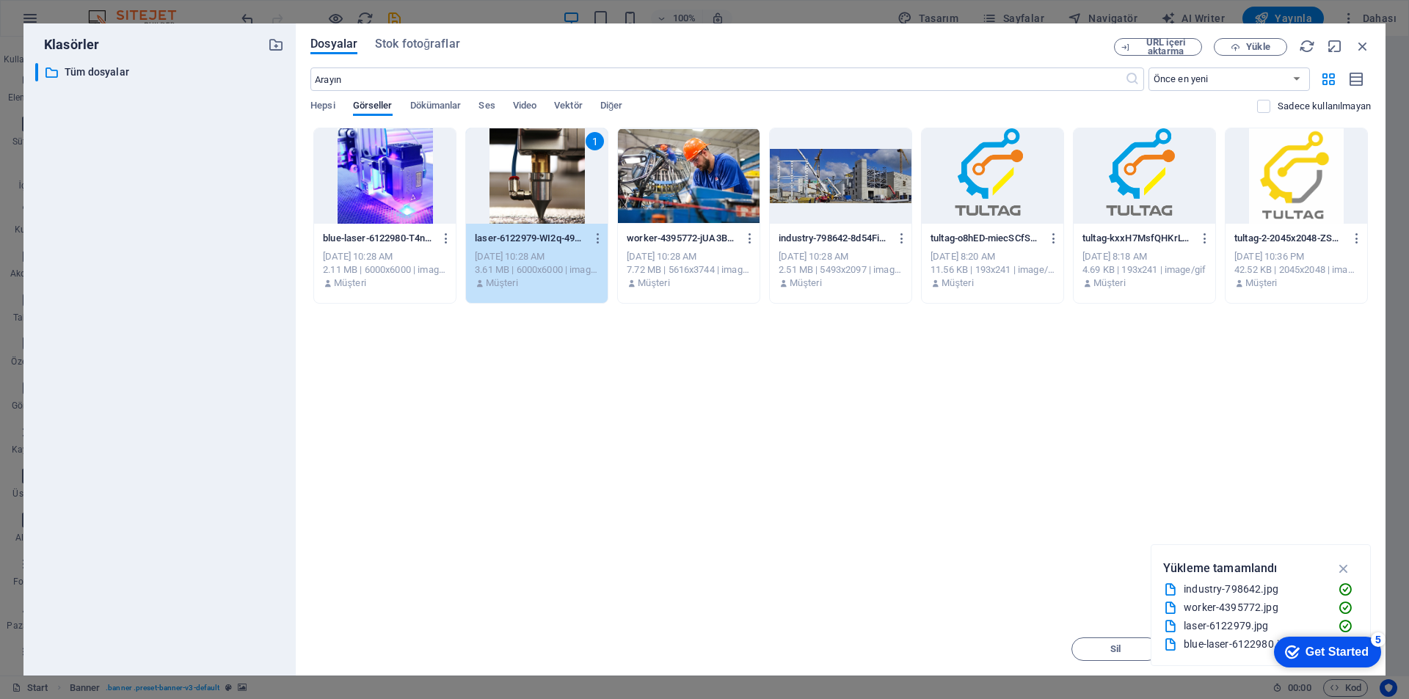
click at [390, 197] on div at bounding box center [385, 175] width 142 height 95
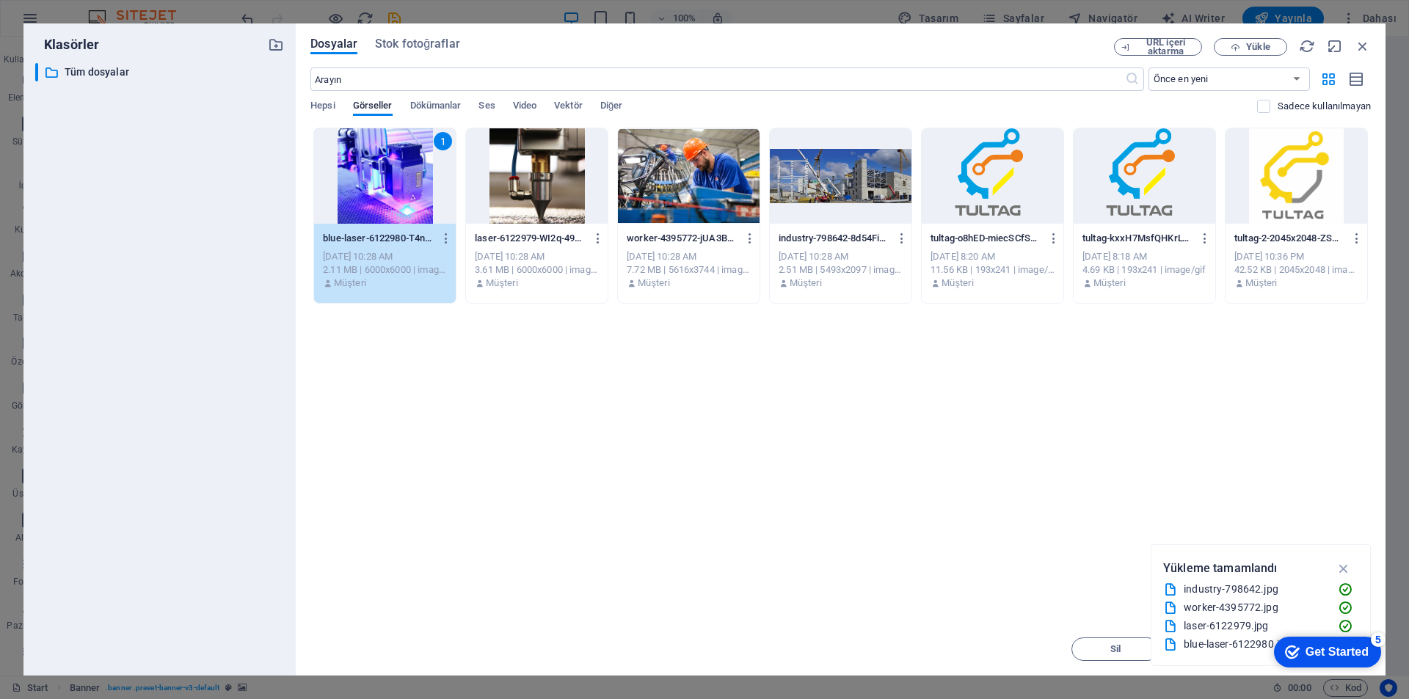
click at [390, 197] on div "1" at bounding box center [385, 175] width 142 height 95
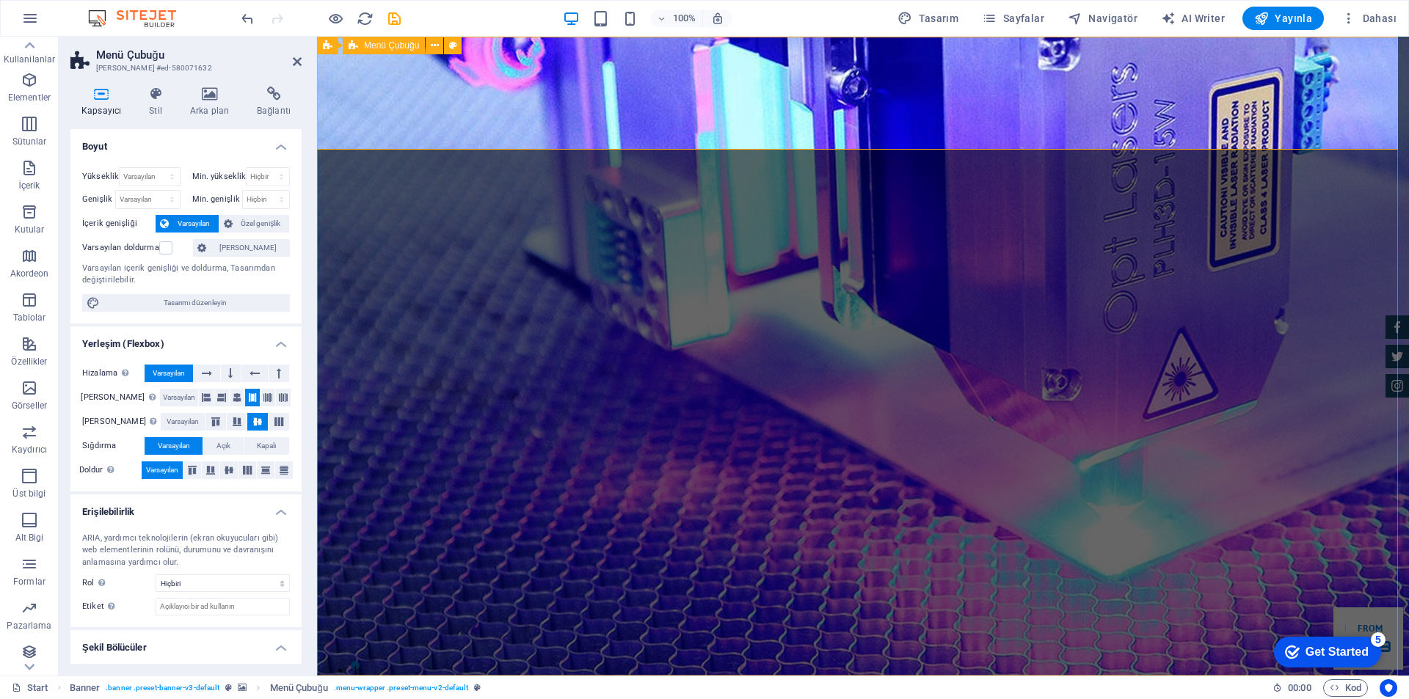
click at [172, 248] on label at bounding box center [165, 247] width 13 height 13
click at [0, 0] on input "Varsayılan doldurma" at bounding box center [0, 0] width 0 height 0
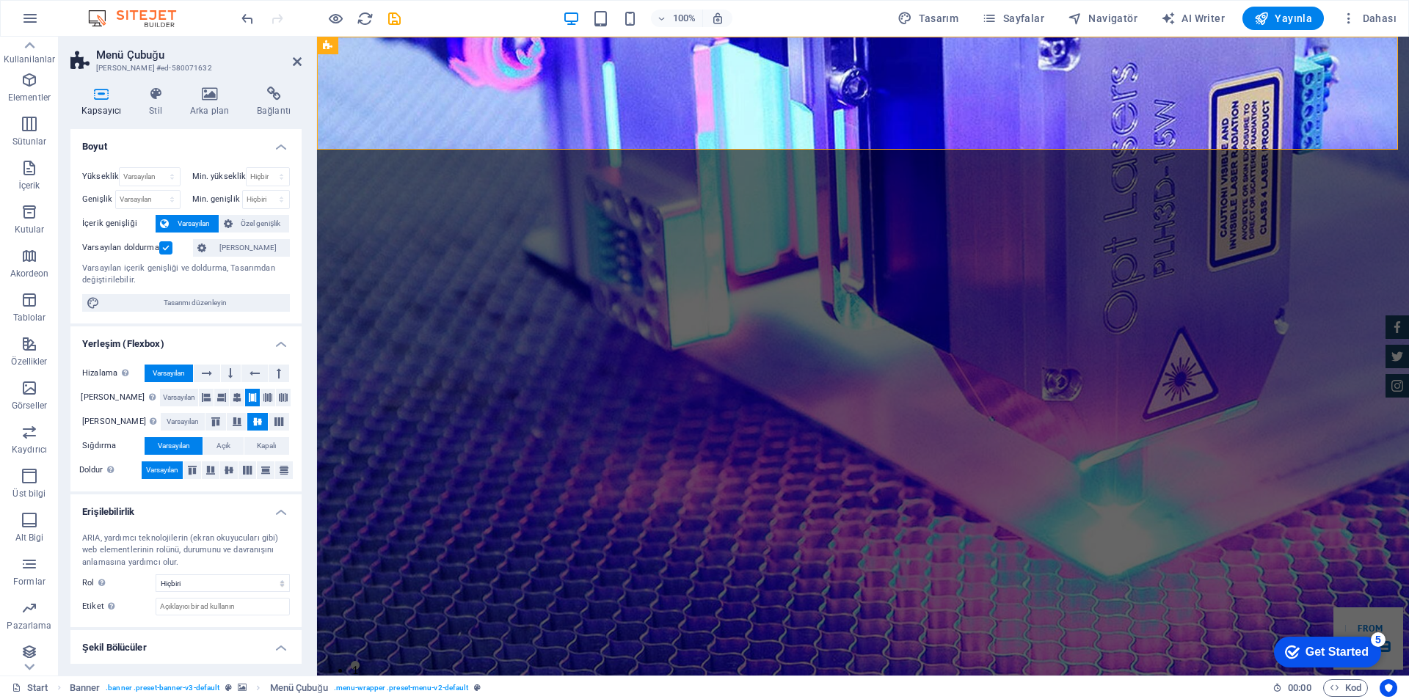
click at [166, 248] on label at bounding box center [165, 247] width 13 height 13
click at [0, 0] on input "Varsayılan doldurma" at bounding box center [0, 0] width 0 height 0
click at [206, 303] on span "Tasarımı düzenleyin" at bounding box center [194, 303] width 181 height 18
select select "rem"
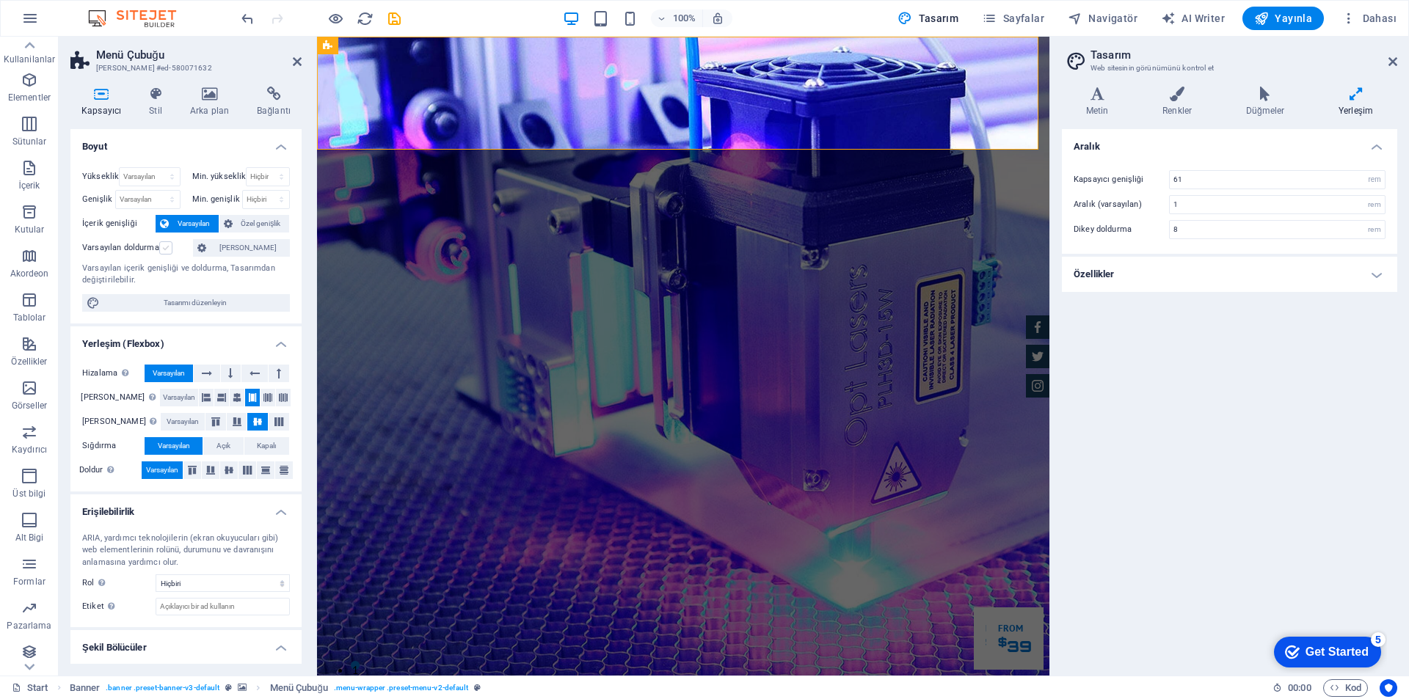
click at [165, 248] on label at bounding box center [165, 247] width 13 height 13
click at [0, 0] on input "Varsayılan doldurma" at bounding box center [0, 0] width 0 height 0
click at [221, 109] on h4 "Arka plan" at bounding box center [212, 102] width 67 height 31
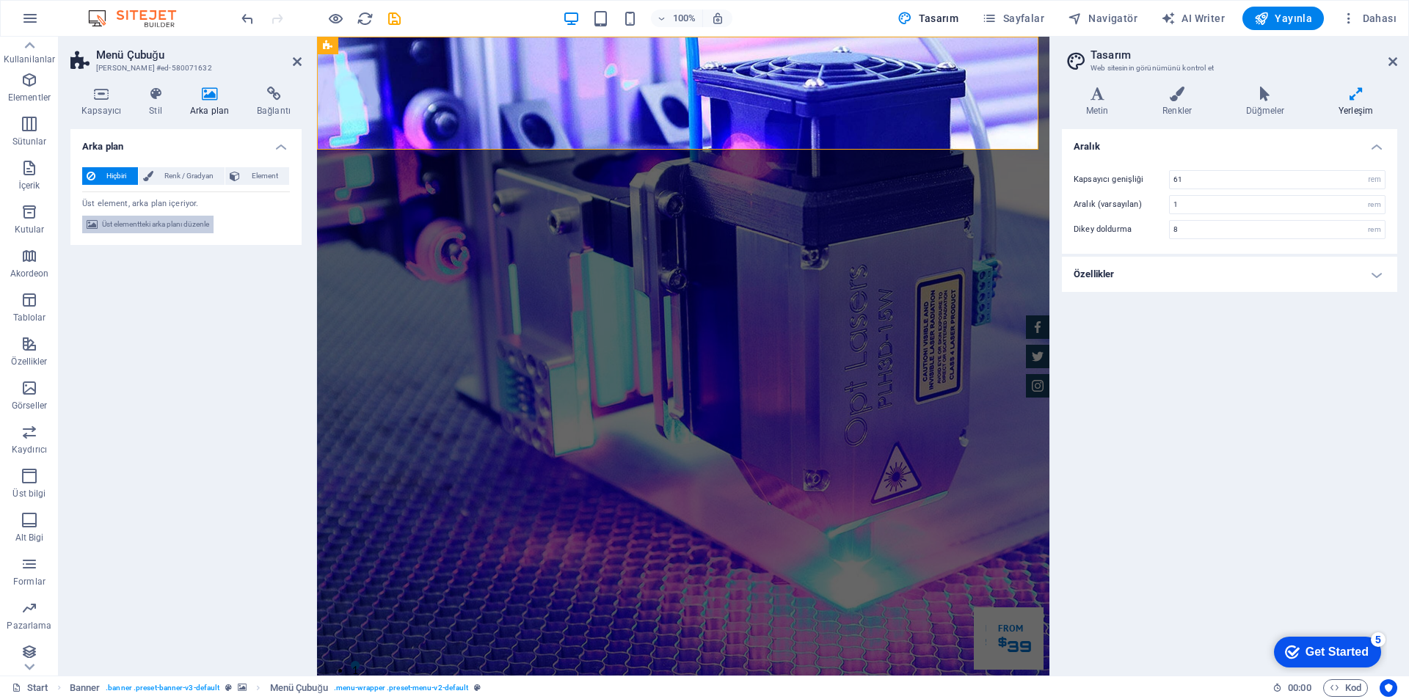
click at [131, 218] on span "Üst elementteki arka planı düzenle" at bounding box center [155, 225] width 107 height 18
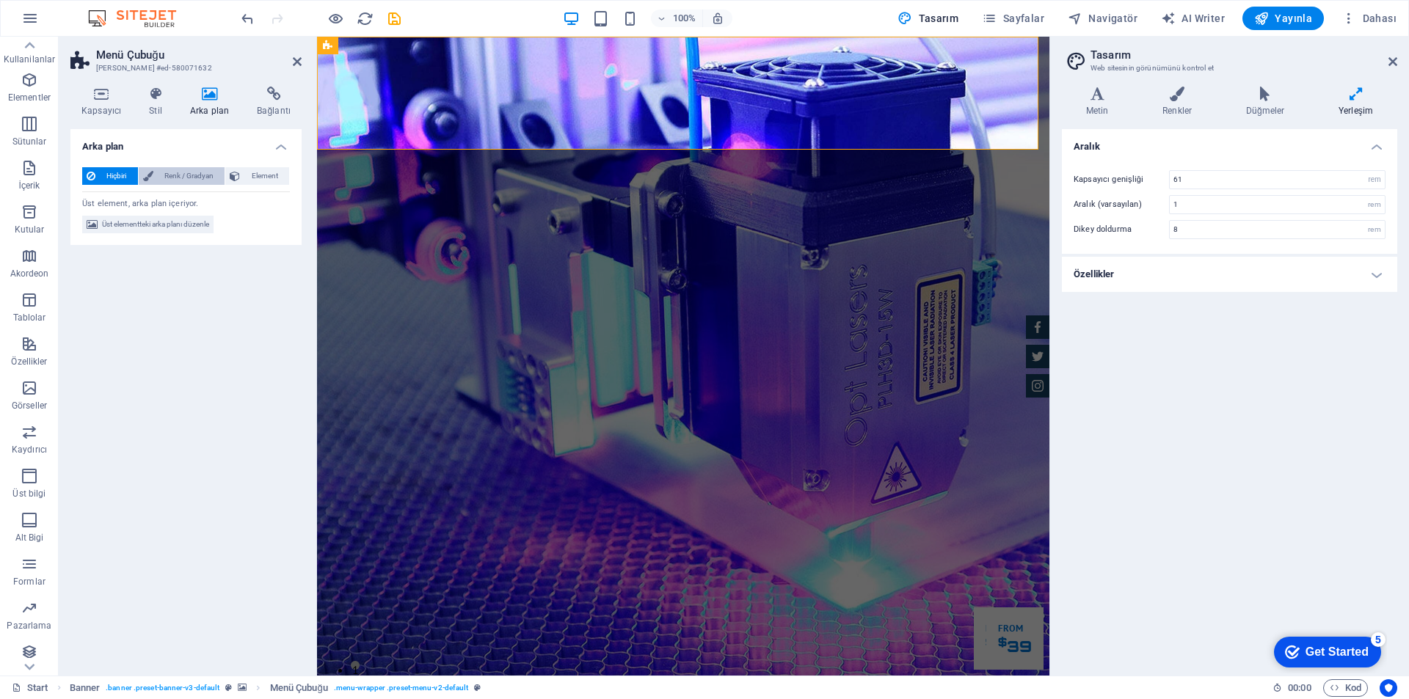
click at [185, 181] on span "Renk / Gradyan" at bounding box center [189, 176] width 63 height 18
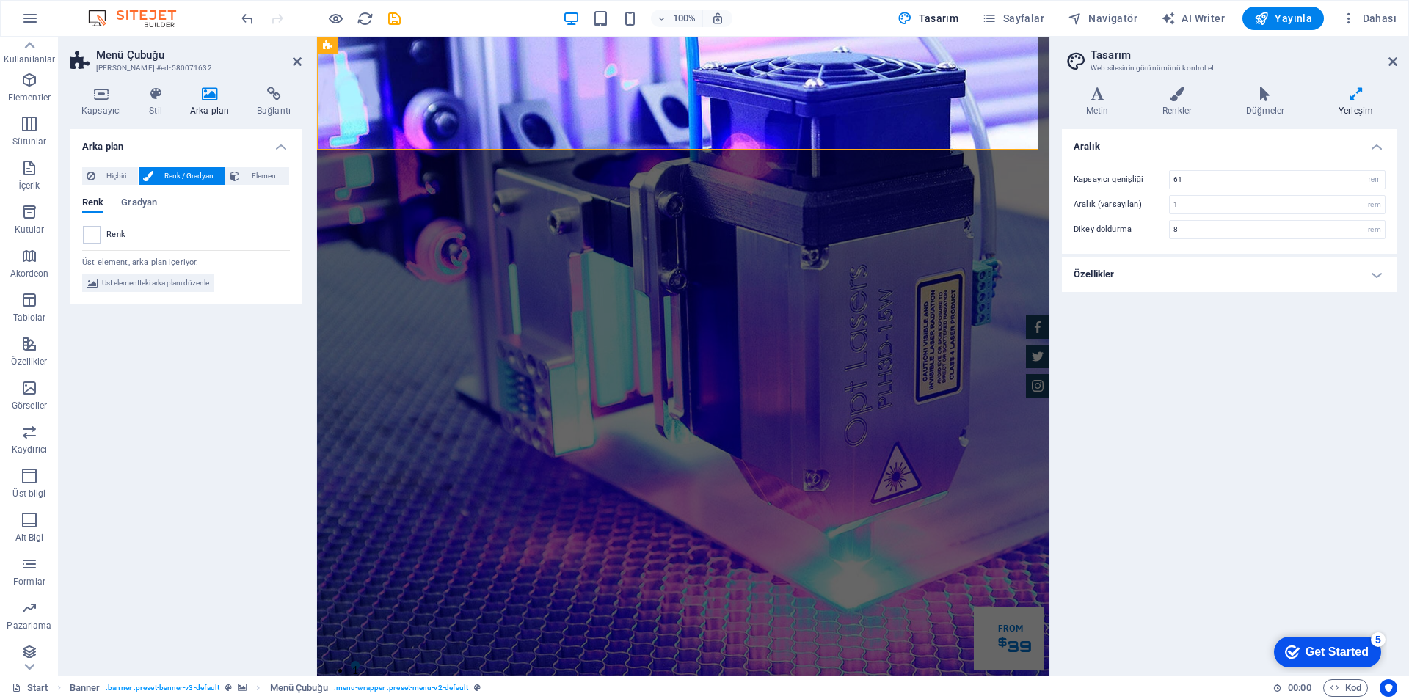
click at [185, 375] on div "Arka plan Hiçbiri Renk / Gradyan Element Arka planı tam genişliğe genişlet Renk…" at bounding box center [185, 396] width 231 height 535
click at [95, 235] on span at bounding box center [92, 235] width 16 height 16
type input "#ffffff"
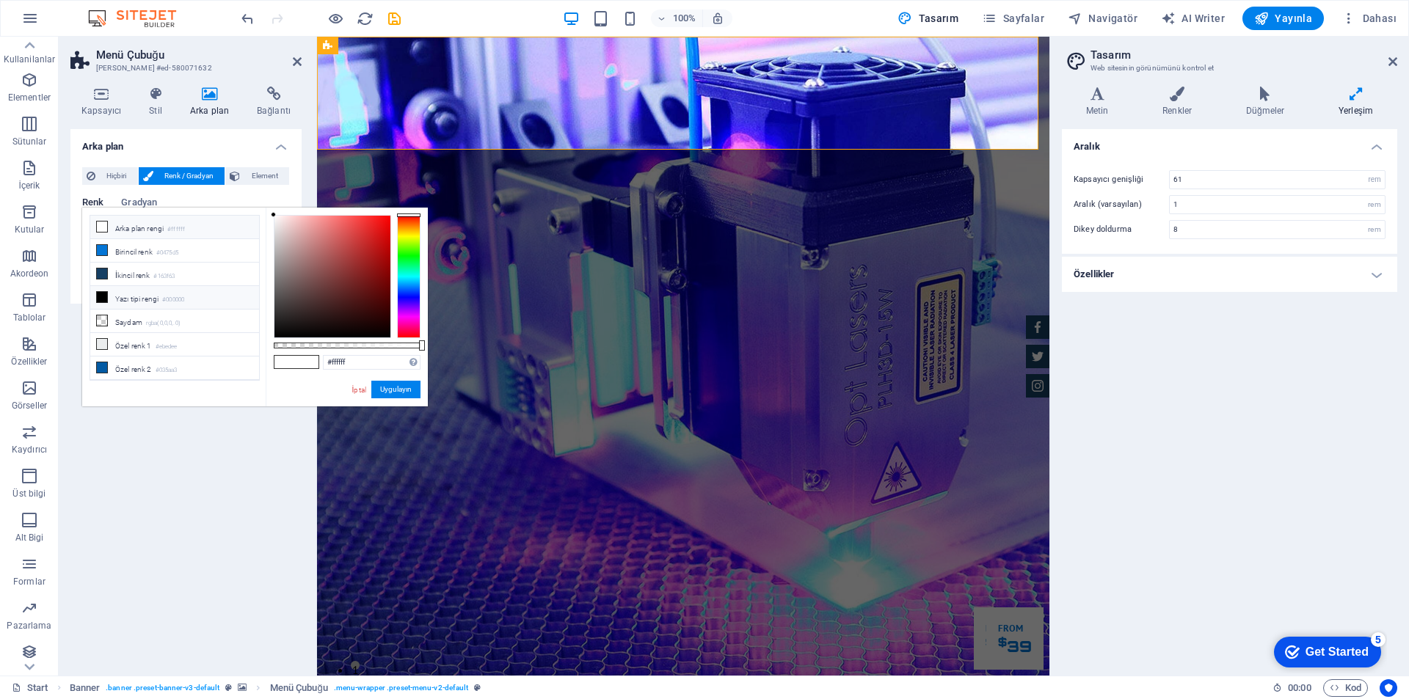
click at [106, 222] on icon at bounding box center [102, 227] width 10 height 10
click at [410, 393] on button "Uygulayın" at bounding box center [395, 390] width 49 height 18
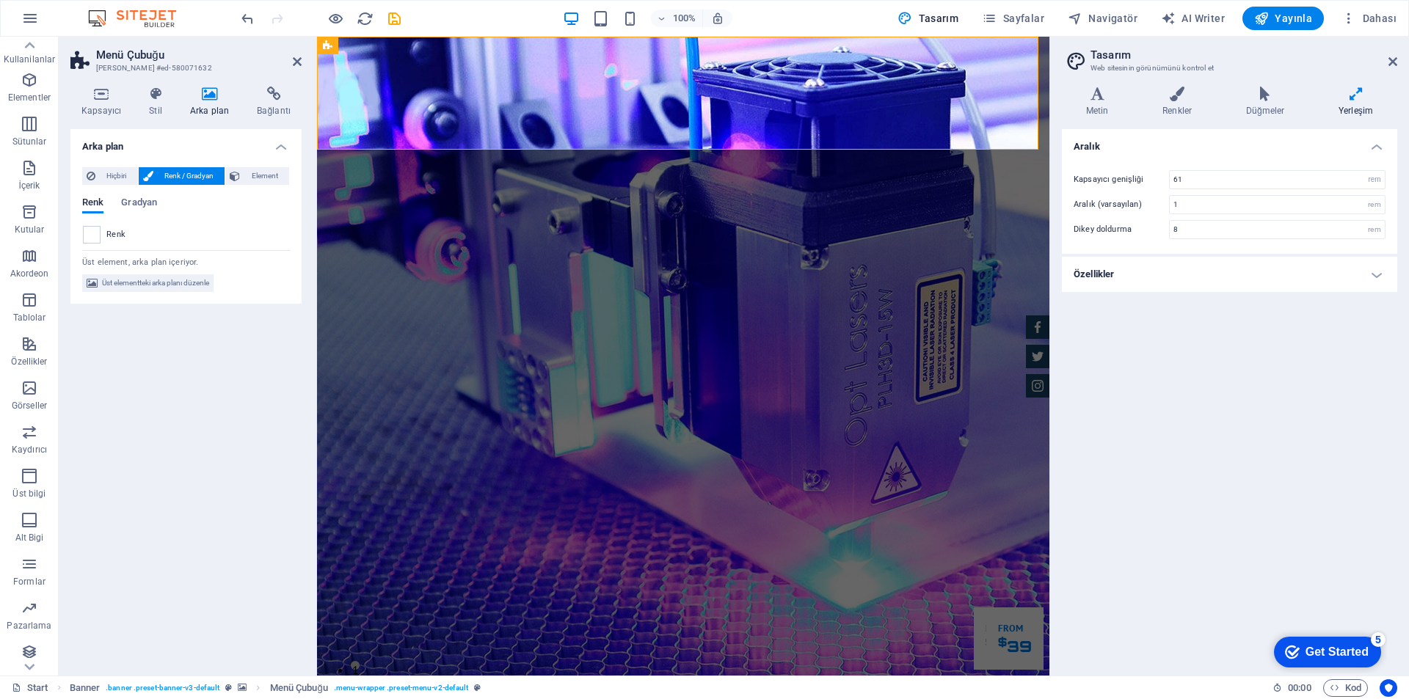
click at [231, 346] on div "Arka plan Hiçbiri Renk / Gradyan Element Arka planı tam genişliğe genişlet Renk…" at bounding box center [185, 396] width 231 height 535
click at [298, 65] on icon at bounding box center [297, 62] width 9 height 12
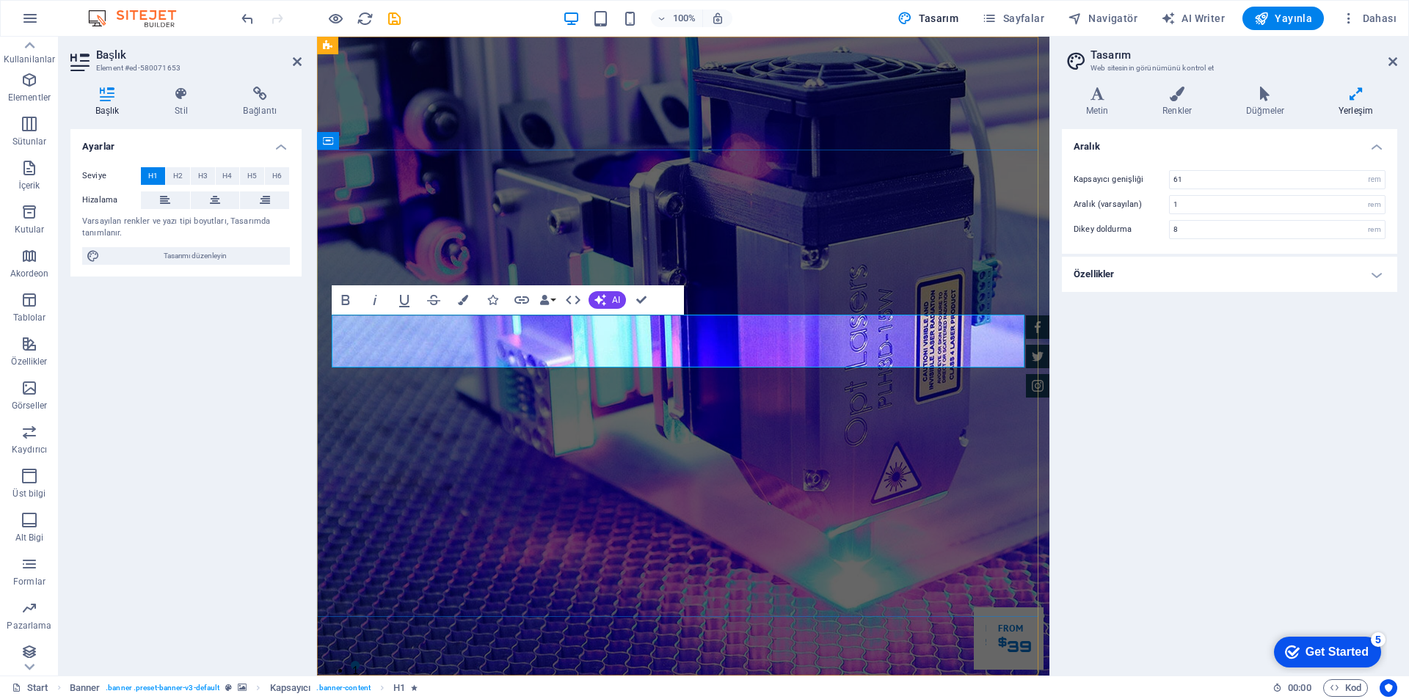
drag, startPoint x: 482, startPoint y: 336, endPoint x: 140, endPoint y: 319, distance: 342.5
click at [1326, 416] on div "Aralık Kapsayıcı genişliği 61 rem px Aralık (varsayılan) 1 rem Dikey doldurma 8…" at bounding box center [1229, 396] width 335 height 535
click at [151, 368] on div "Ayarlar Seviye H1 H2 H3 H4 H5 H6 Hizalama Varsayılan renkler ve yazı tipi boyut…" at bounding box center [185, 396] width 231 height 535
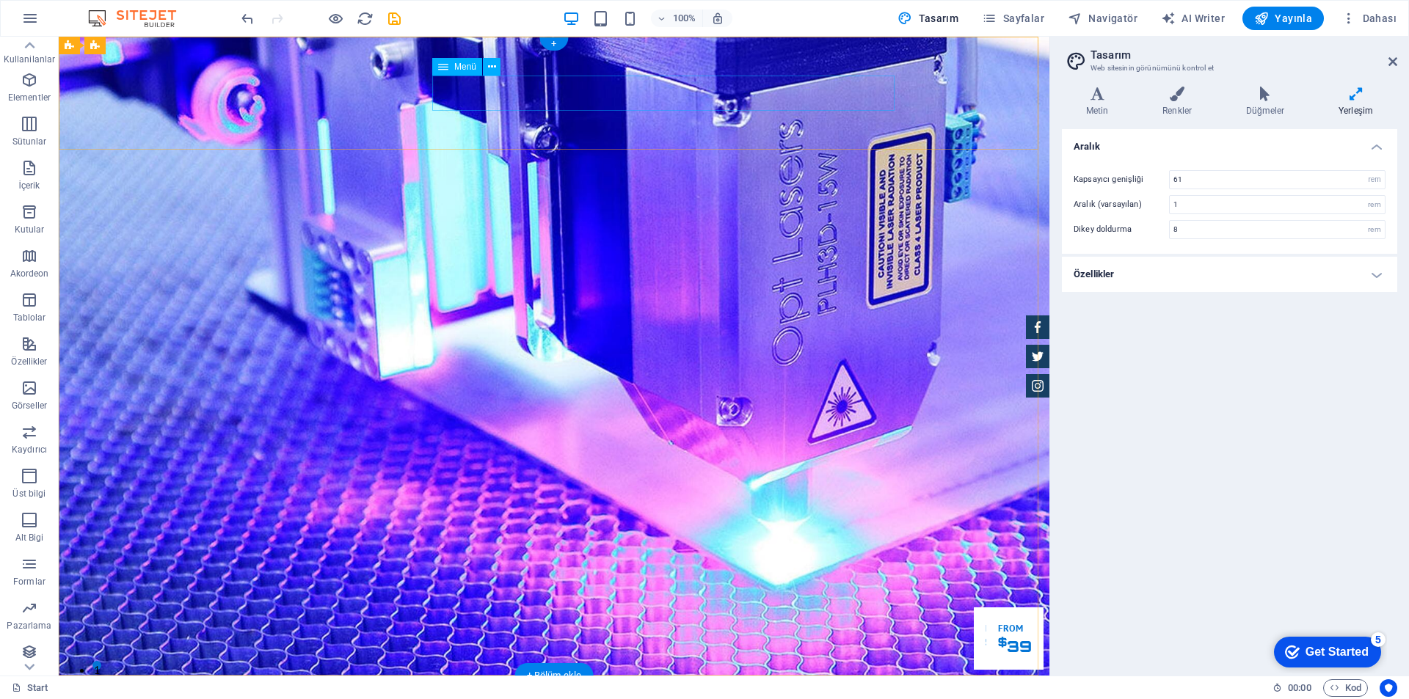
drag, startPoint x: 524, startPoint y: 93, endPoint x: 266, endPoint y: 92, distance: 258.4
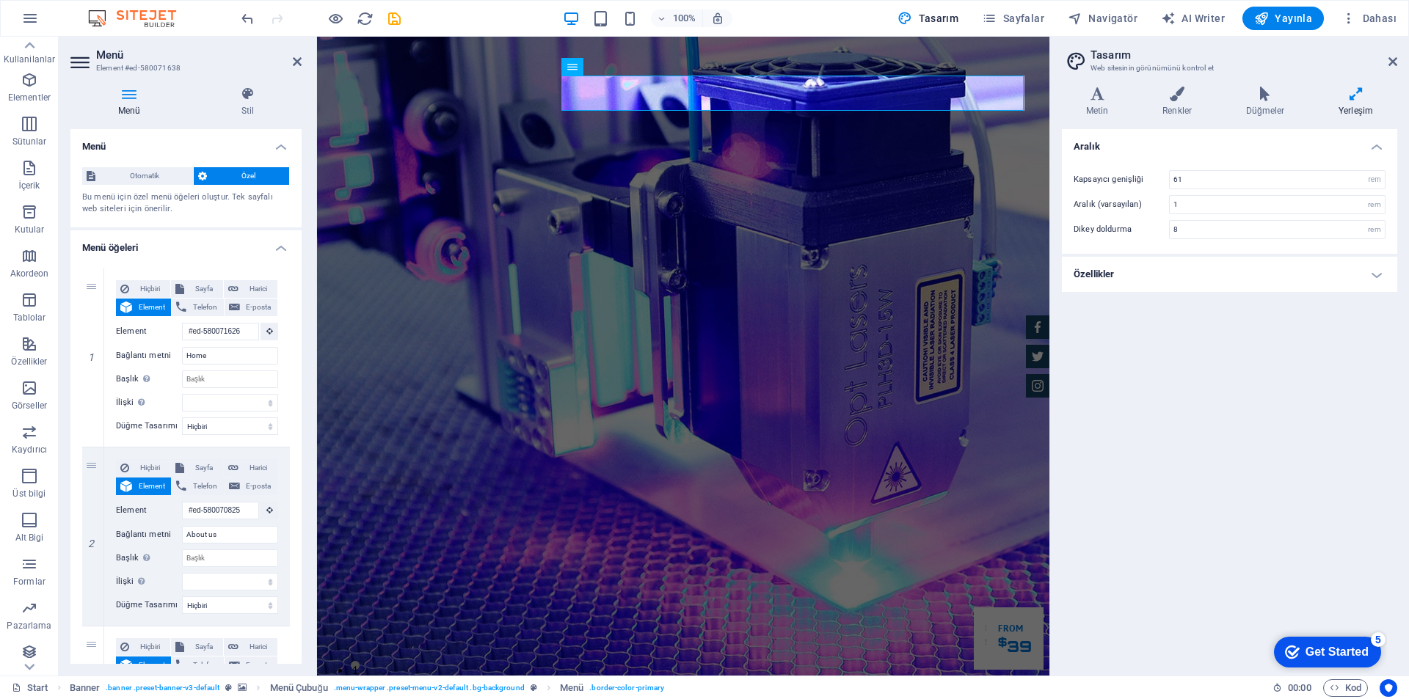
click at [1279, 426] on div "Aralık Kapsayıcı genişliği 61 rem px Aralık (varsayılan) 1 rem Dikey doldurma 8…" at bounding box center [1229, 396] width 335 height 535
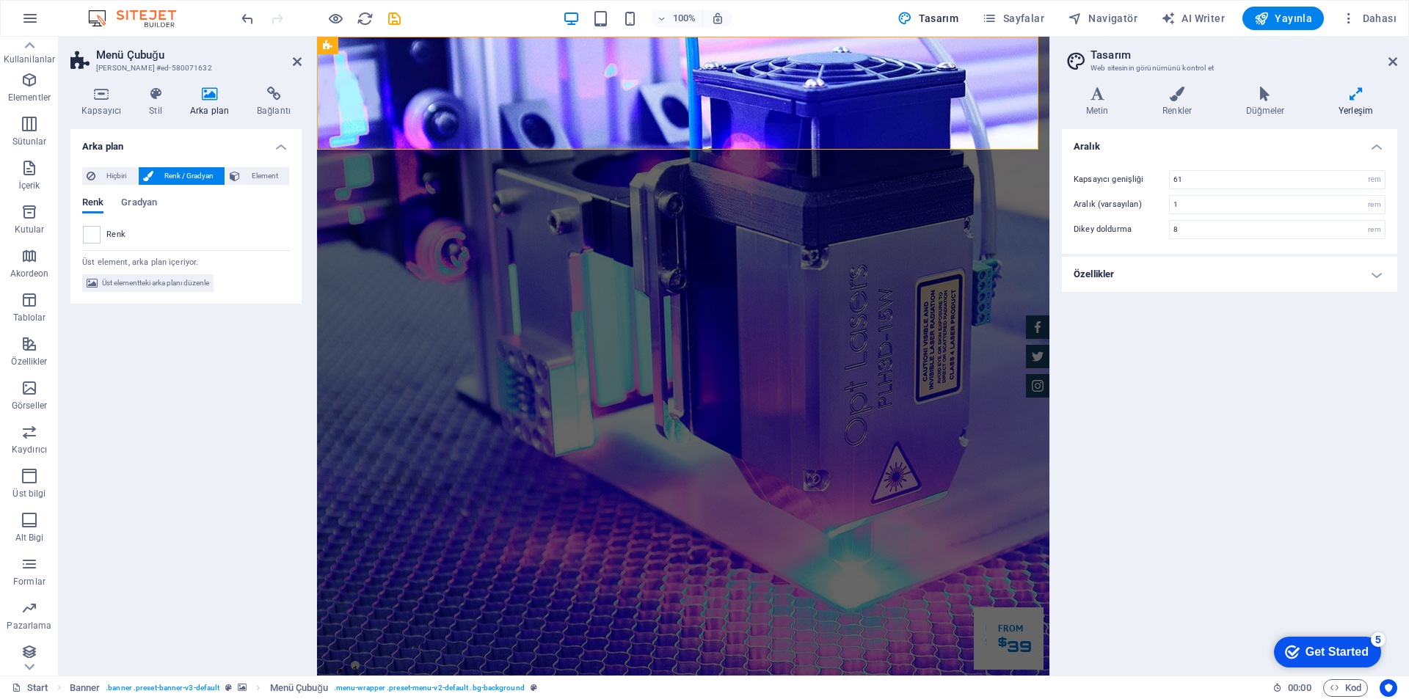
click at [1333, 470] on div "Aralık Kapsayıcı genişliği 61 rem px Aralık (varsayılan) 1 rem Dikey doldurma 8…" at bounding box center [1229, 396] width 335 height 535
click at [1331, 469] on div "Aralık Kapsayıcı genişliği 61 rem px Aralık (varsayılan) 1 rem Dikey doldurma 8…" at bounding box center [1229, 396] width 335 height 535
click at [295, 62] on icon at bounding box center [297, 62] width 9 height 12
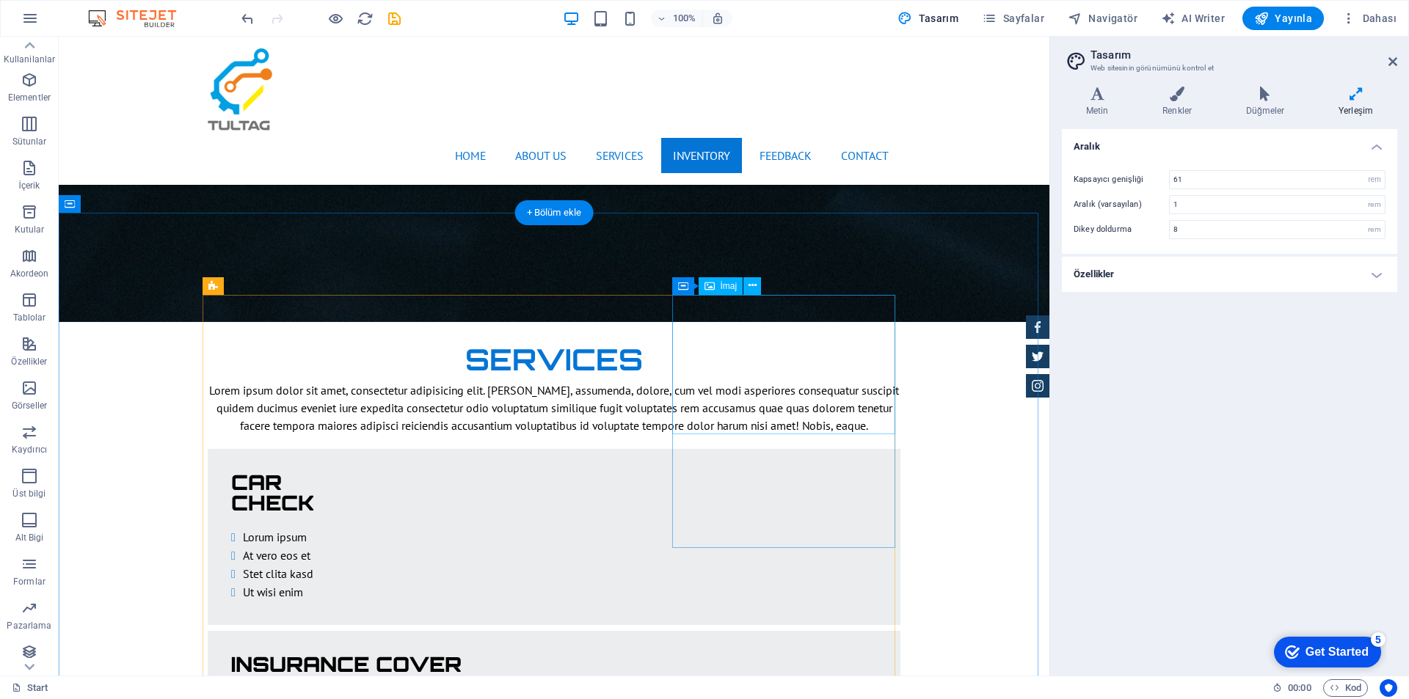
scroll to position [2349, 0]
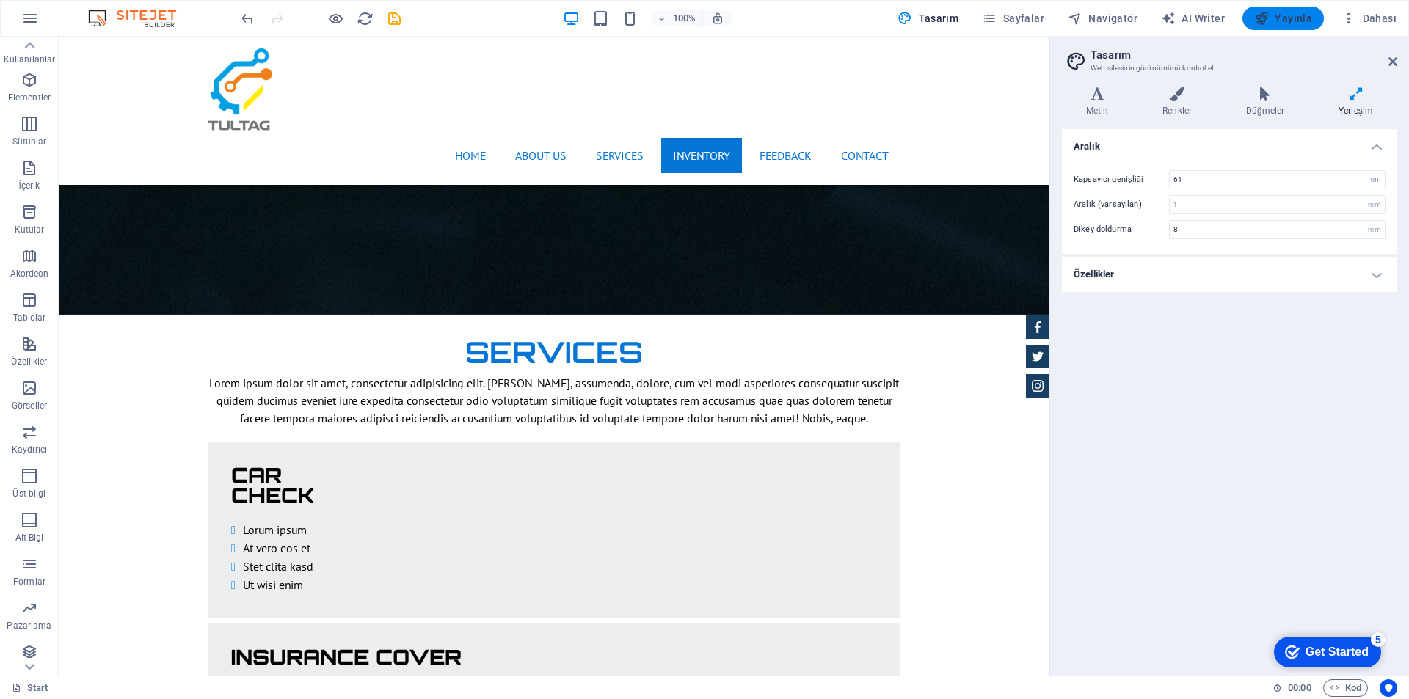
click at [1285, 22] on span "Yayınla" at bounding box center [1283, 18] width 58 height 15
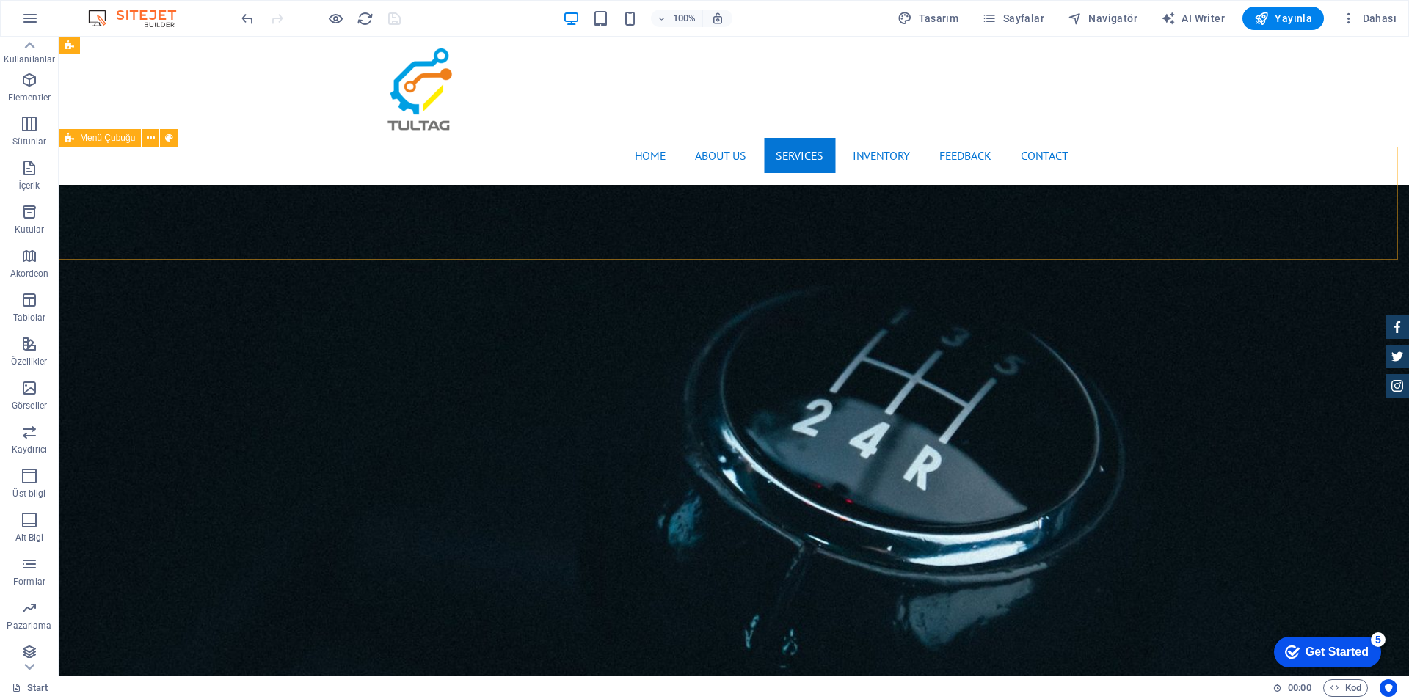
scroll to position [1762, 0]
